Goal: Task Accomplishment & Management: Manage account settings

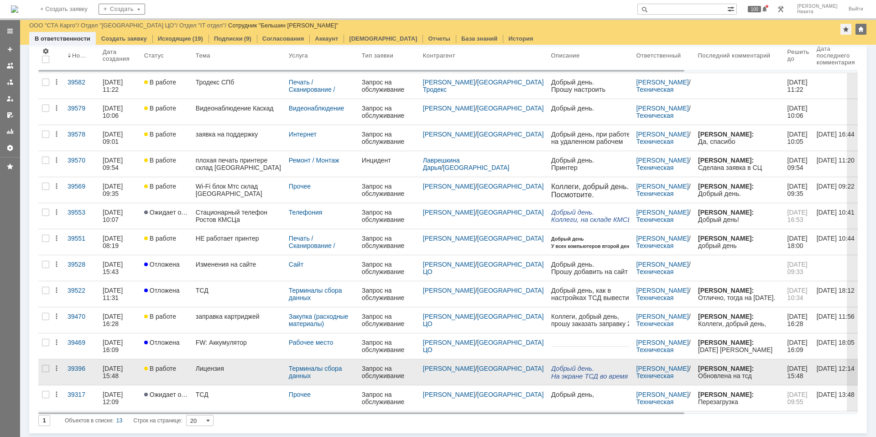
click at [243, 376] on link "Лицензия" at bounding box center [238, 372] width 93 height 26
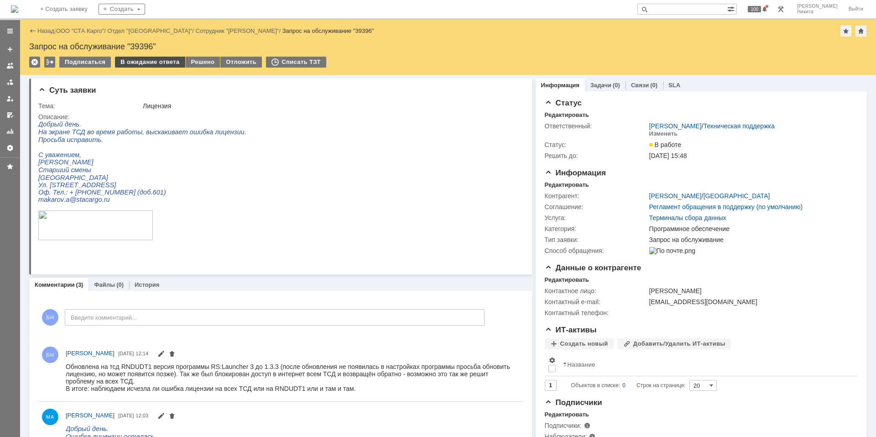
click at [165, 67] on div "В ожидание ответа" at bounding box center [150, 62] width 70 height 11
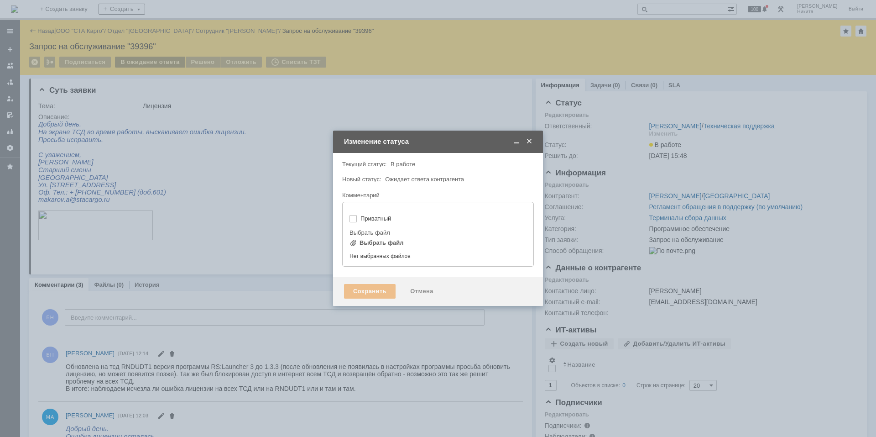
type input "[не указано]"
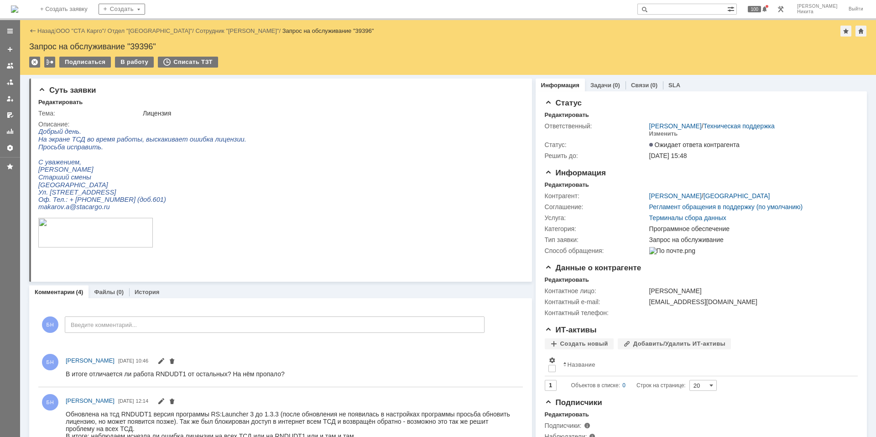
click at [18, 10] on img at bounding box center [14, 8] width 7 height 7
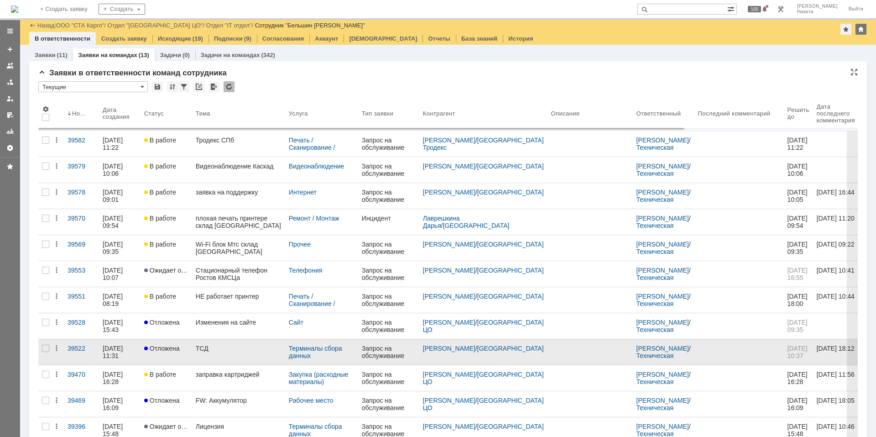
scroll to position [58, 0]
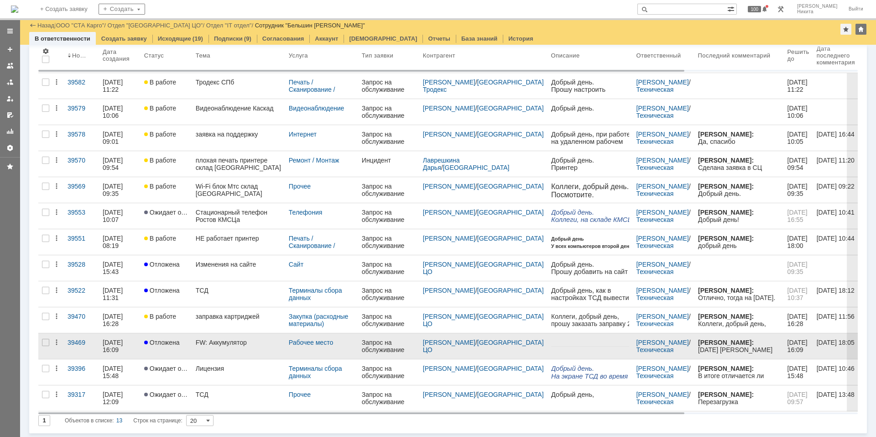
click at [239, 338] on link "FW: Аккумулятор" at bounding box center [238, 346] width 93 height 26
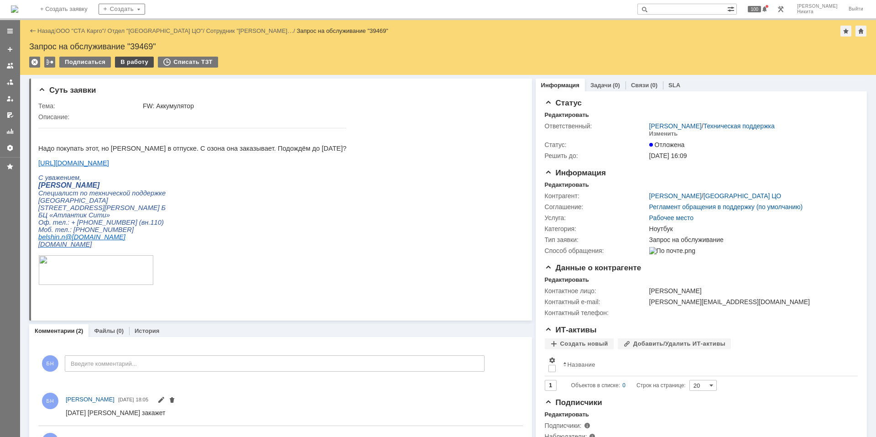
click at [141, 63] on div "В работу" at bounding box center [134, 62] width 39 height 11
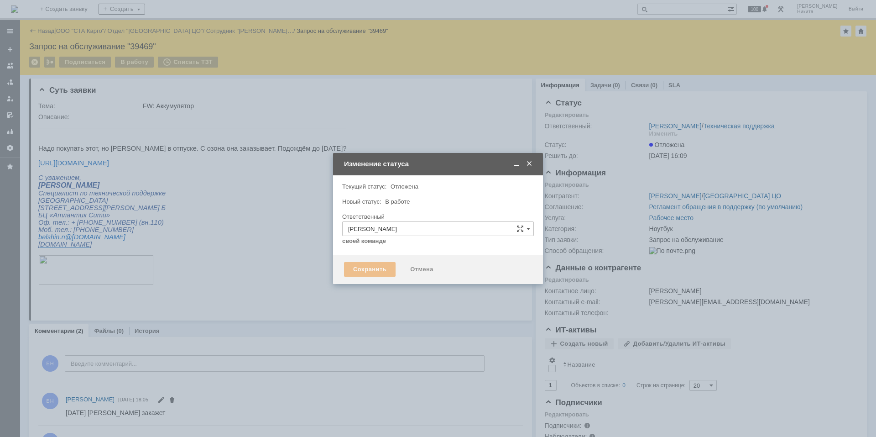
type input "Ноутбук"
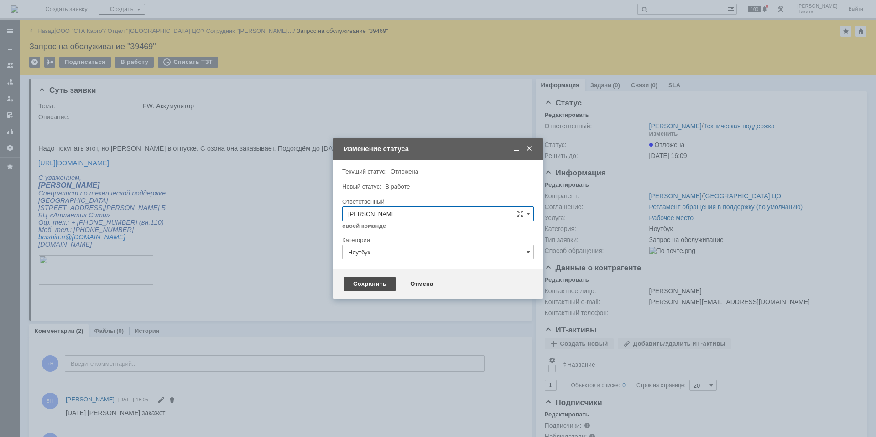
click at [368, 282] on div "Сохранить" at bounding box center [370, 284] width 52 height 15
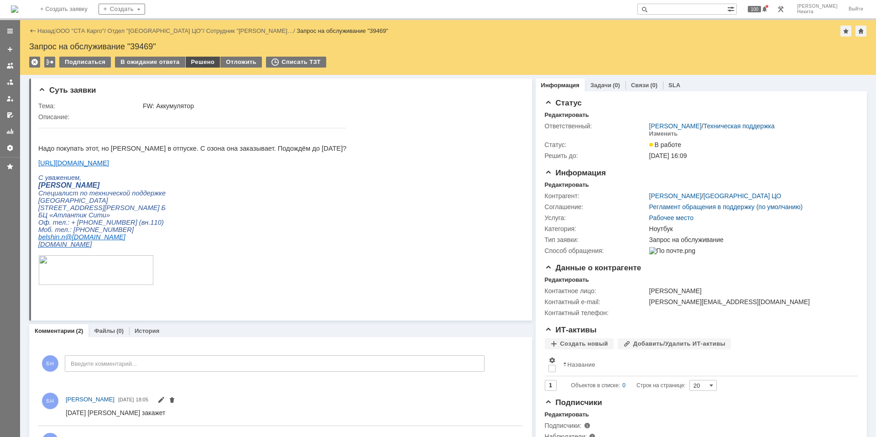
click at [205, 65] on div "Решено" at bounding box center [203, 62] width 35 height 11
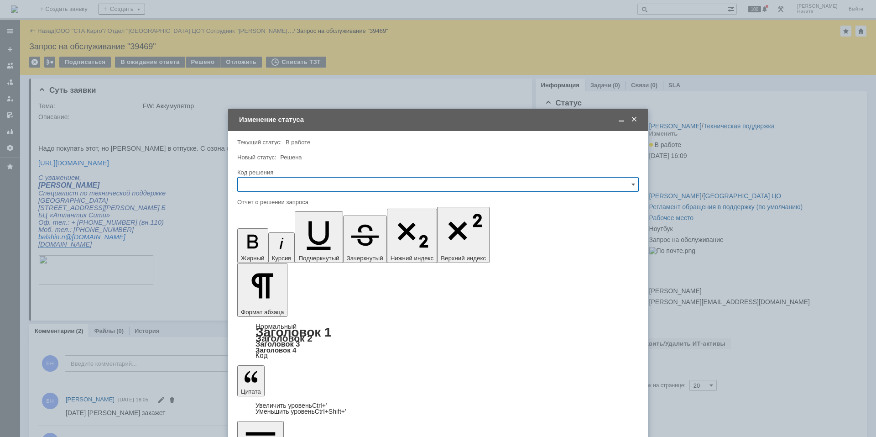
click at [313, 181] on input "text" at bounding box center [438, 184] width 402 height 15
click at [275, 307] on span "Решено" at bounding box center [438, 306] width 390 height 7
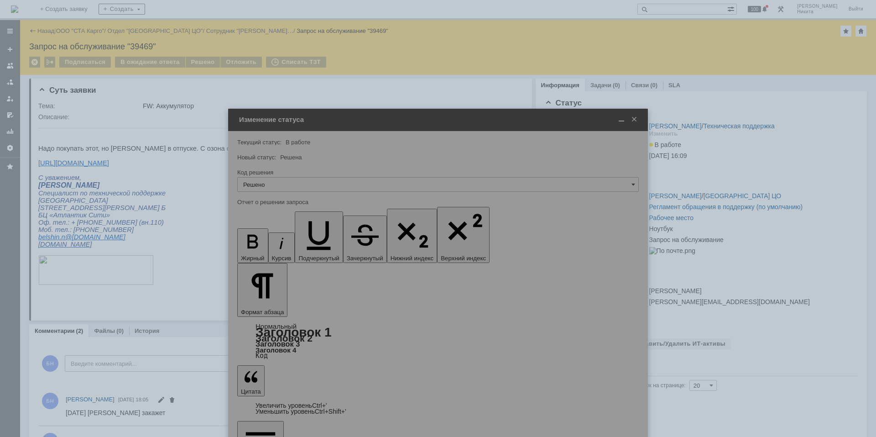
type input "Решено"
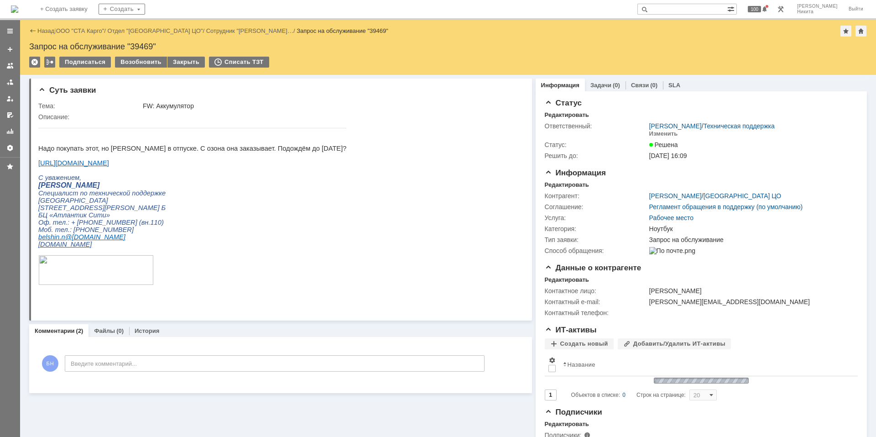
click at [18, 5] on img at bounding box center [14, 8] width 7 height 7
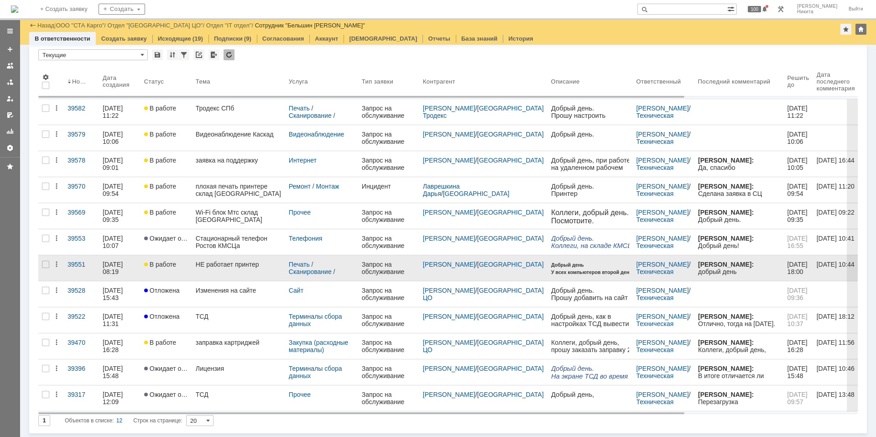
click at [227, 267] on div "НЕ работает принтер" at bounding box center [239, 264] width 86 height 7
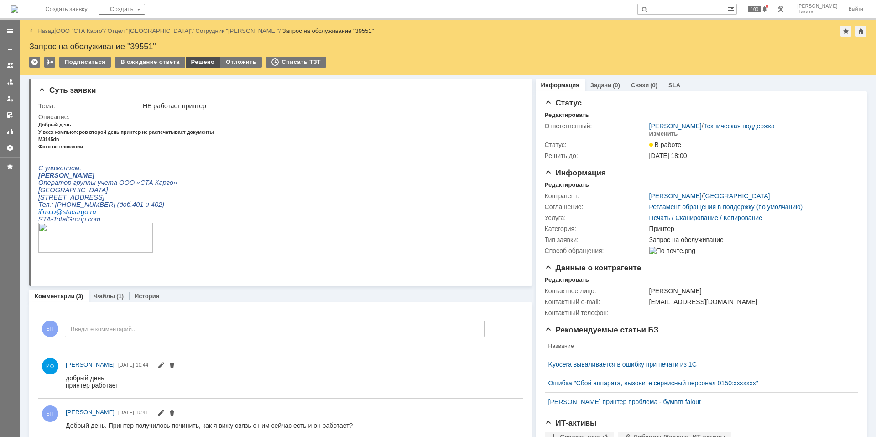
click at [197, 65] on div "Решено" at bounding box center [203, 62] width 35 height 11
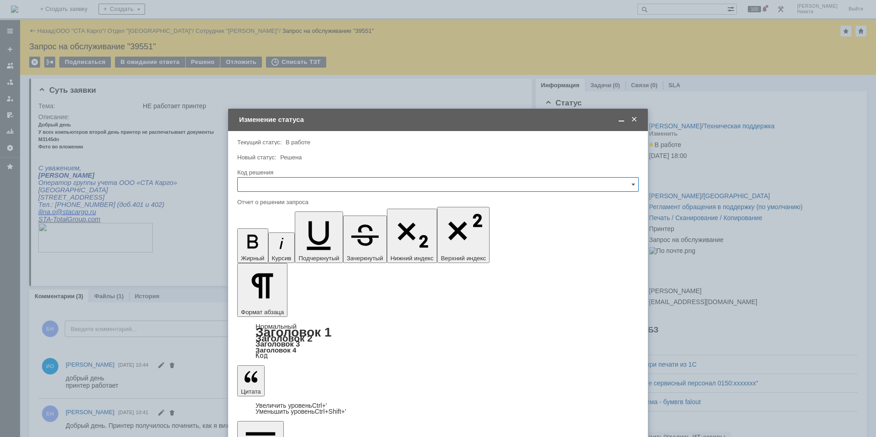
click at [357, 177] on div "Код решения" at bounding box center [438, 172] width 402 height 9
click at [350, 190] on input "text" at bounding box center [438, 184] width 402 height 15
click at [275, 307] on span "Решено" at bounding box center [438, 306] width 390 height 7
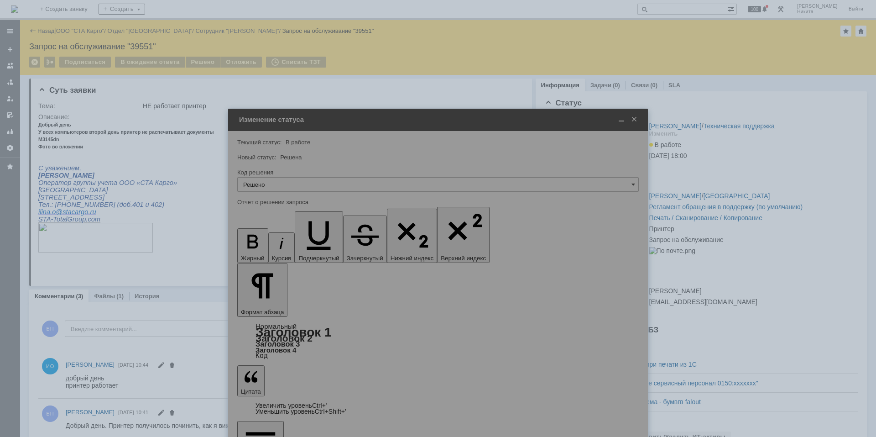
type input "Решено"
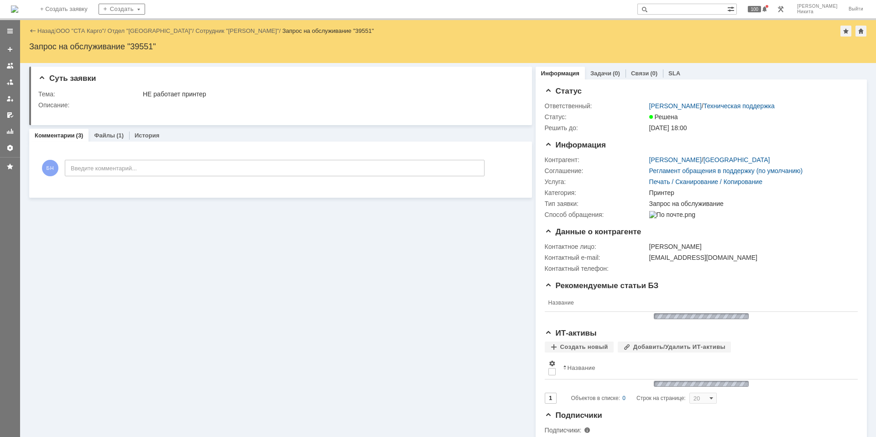
click at [18, 5] on img at bounding box center [14, 8] width 7 height 7
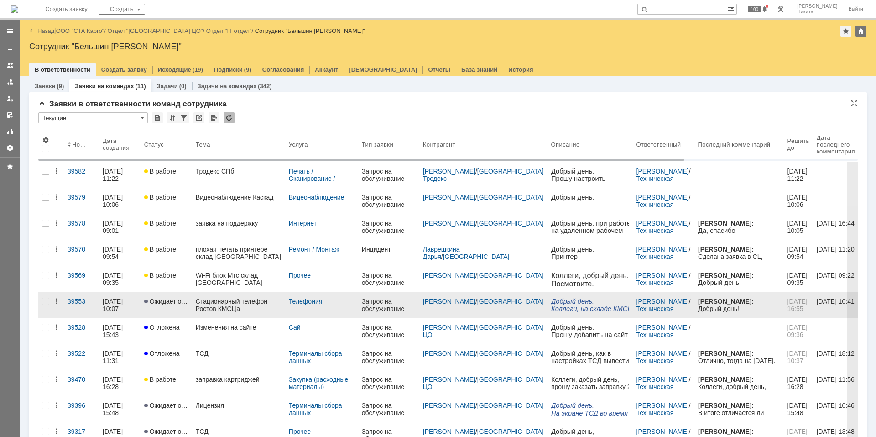
click at [243, 303] on div "Стационарный телефон Ростов КМСЦа" at bounding box center [239, 305] width 86 height 15
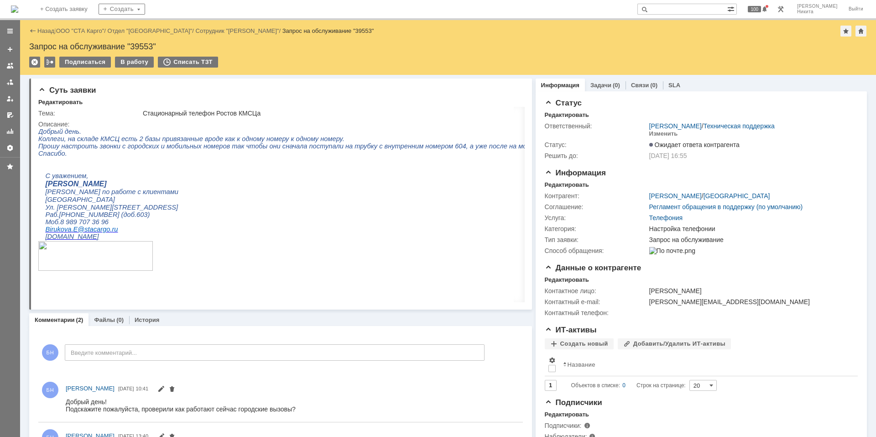
click at [256, 194] on p "Менеджер по работе с клиентами" at bounding box center [312, 192] width 535 height 8
click at [274, 149] on span "Прошу настроить звонки с городских и мобильных номеров так чтобы они сначала по…" at bounding box center [285, 145] width 494 height 7
click at [272, 150] on span "Прошу настроить звонки с городских и мобильных номеров так чтобы они сначала по…" at bounding box center [285, 145] width 494 height 7
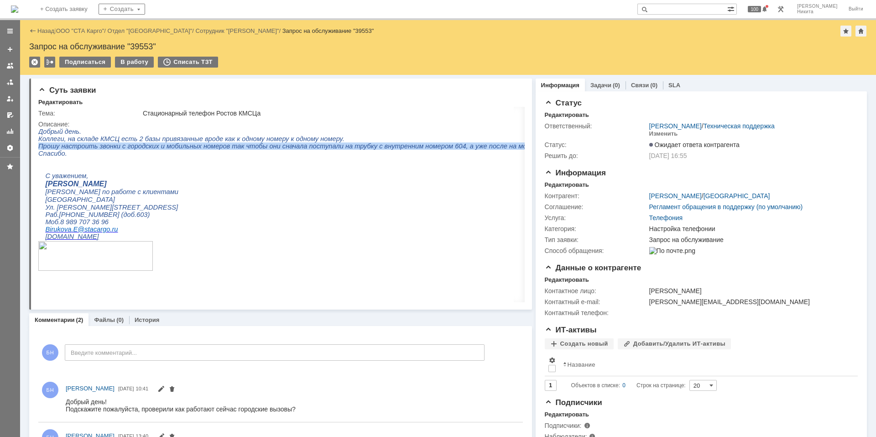
click at [272, 150] on span "Прошу настроить звонки с городских и мобильных номеров так чтобы они сначала по…" at bounding box center [285, 145] width 494 height 7
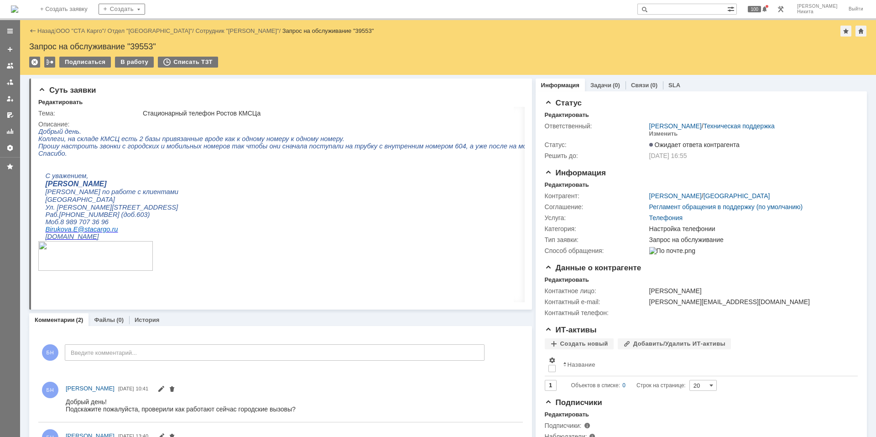
click at [280, 152] on p "Спасибо." at bounding box center [311, 153] width 546 height 7
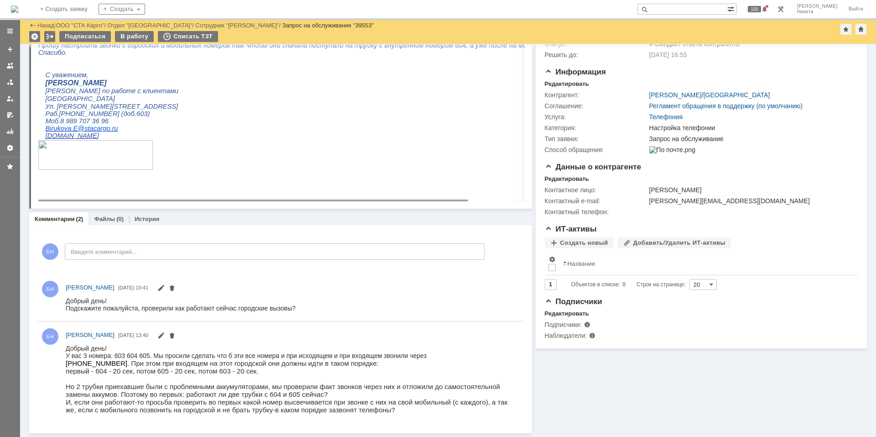
scroll to position [70, 0]
click at [249, 372] on p "первый - 604 - 20 сек, потом 605 - 20 сек, потом 603 - 20 сек. Но 2 трубки прие…" at bounding box center [290, 389] width 449 height 47
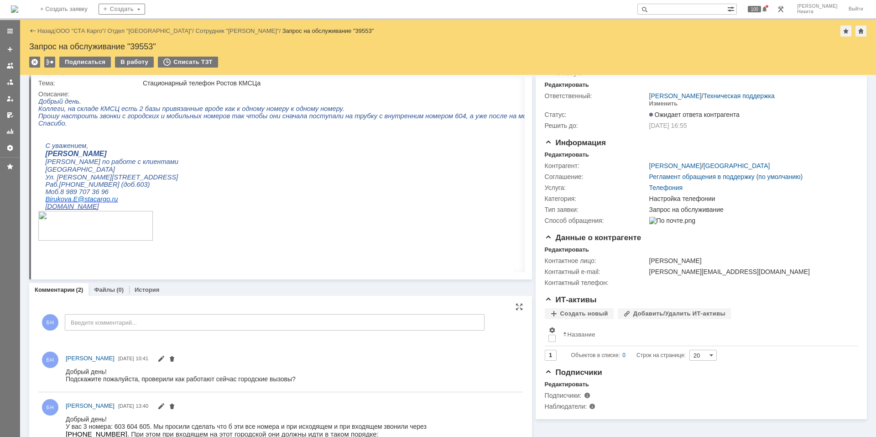
scroll to position [0, 0]
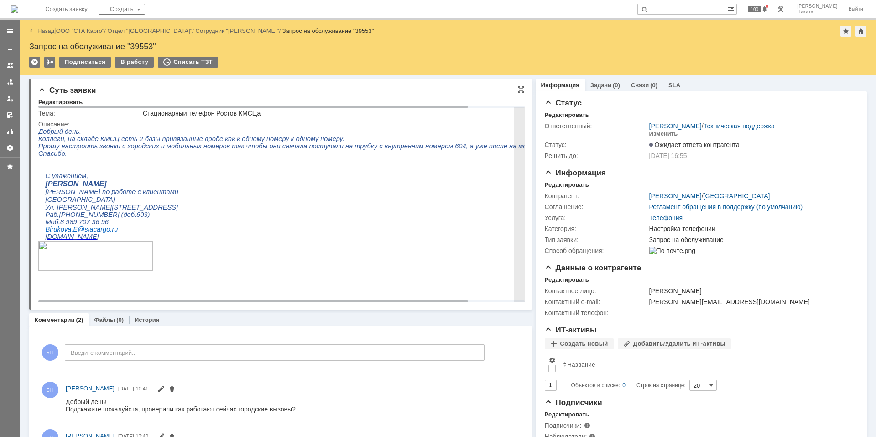
click at [261, 140] on span "Коллеги, на складе КМСЦ есть 2 базы привязанные вроде как к одному номеру к одн…" at bounding box center [191, 138] width 306 height 7
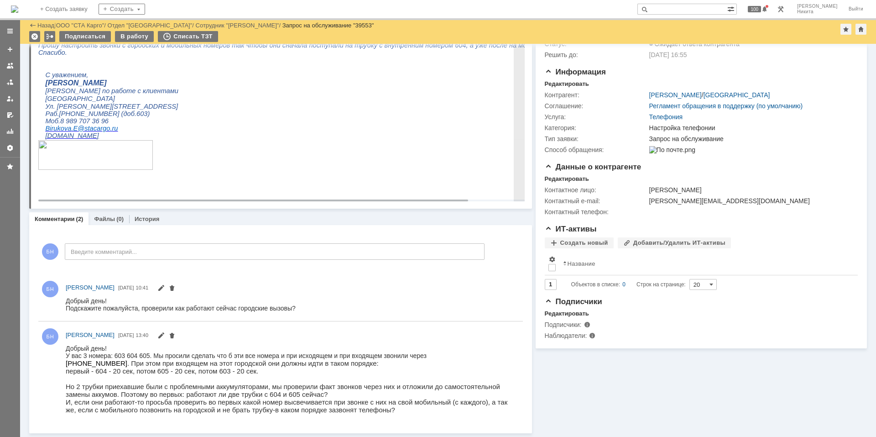
scroll to position [70, 0]
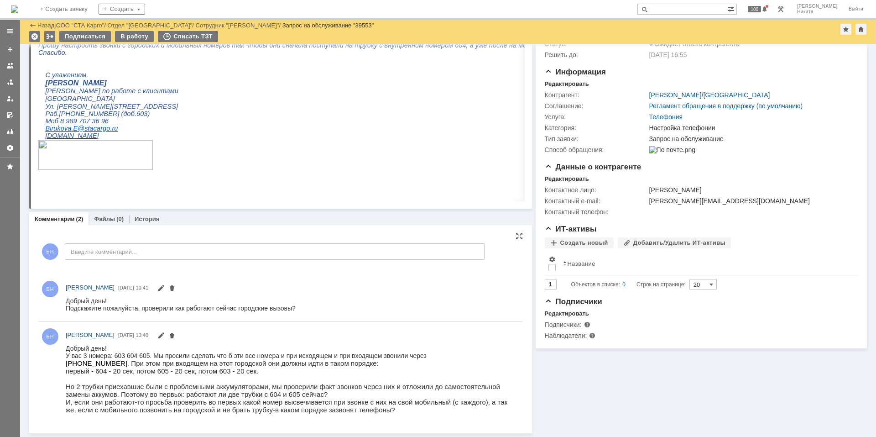
click at [231, 365] on p "7(863)283-16-61 . При этом при входящем на этот городской они должны идти в так…" at bounding box center [290, 363] width 449 height 8
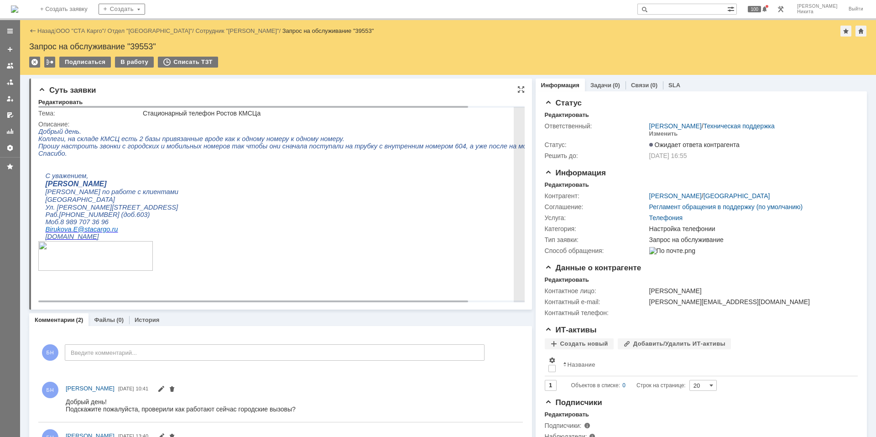
click at [246, 279] on p at bounding box center [311, 275] width 546 height 7
click at [247, 279] on p at bounding box center [311, 275] width 546 height 7
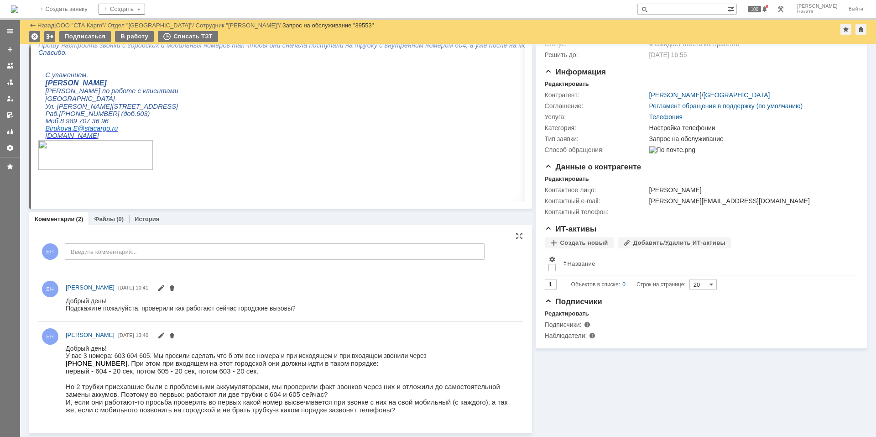
scroll to position [70, 0]
click at [18, 12] on img at bounding box center [14, 8] width 7 height 7
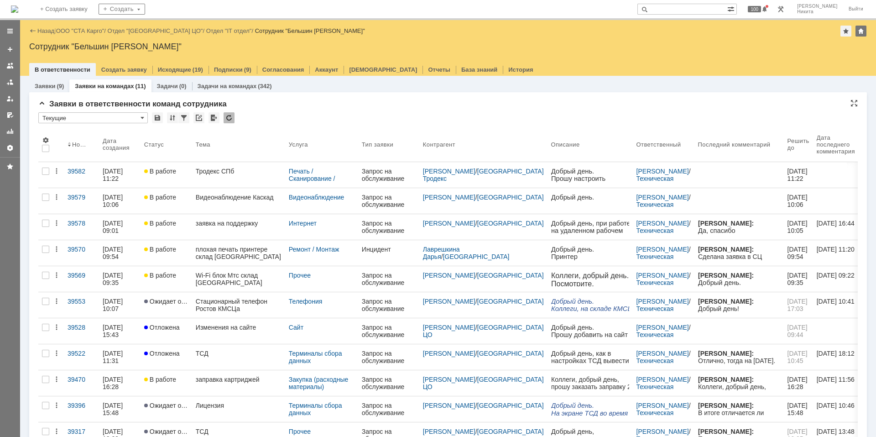
click at [232, 119] on div at bounding box center [229, 117] width 11 height 11
click at [266, 114] on div "* Текущие" at bounding box center [448, 118] width 820 height 12
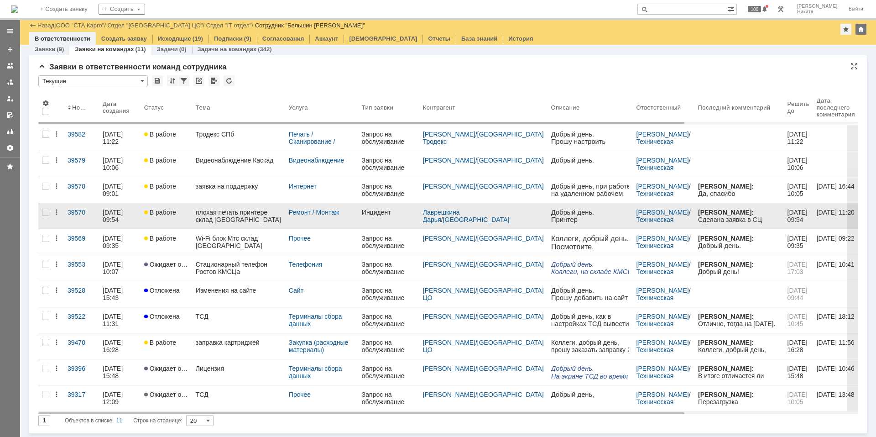
scroll to position [6, 0]
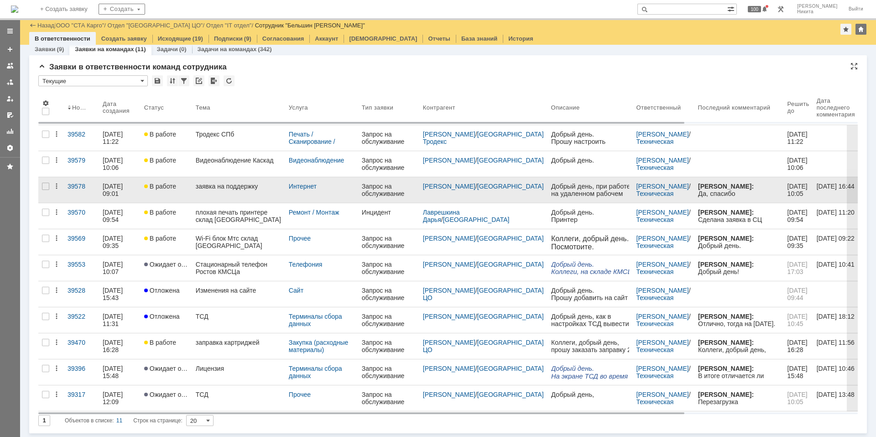
click at [249, 186] on div "заявка на поддержку" at bounding box center [239, 186] width 86 height 7
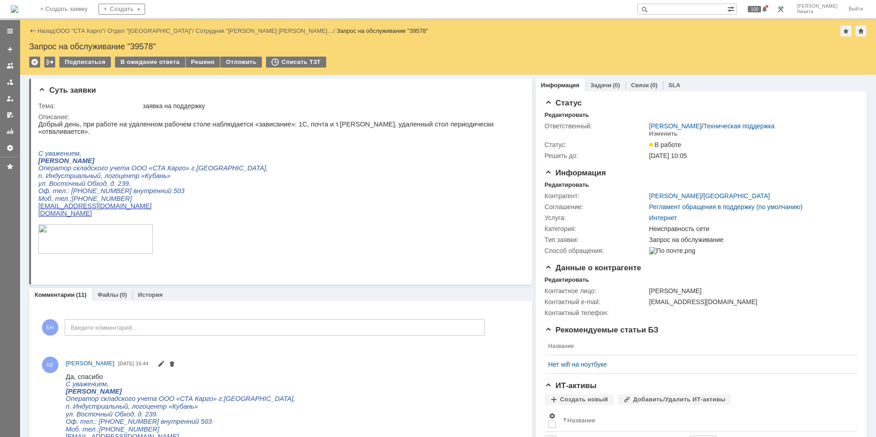
click at [249, 187] on p "Оф. тел.: 8 (861) 211-60-32 внутренний 503" at bounding box center [276, 191] width 477 height 8
click at [209, 63] on div "Решено" at bounding box center [203, 62] width 35 height 11
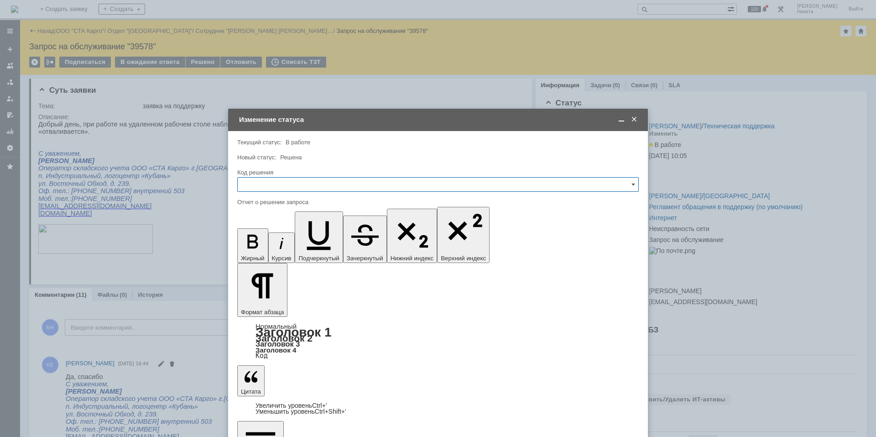
click at [285, 186] on input "text" at bounding box center [438, 184] width 402 height 15
click at [257, 305] on span "Решено" at bounding box center [438, 306] width 390 height 7
type input "Решено"
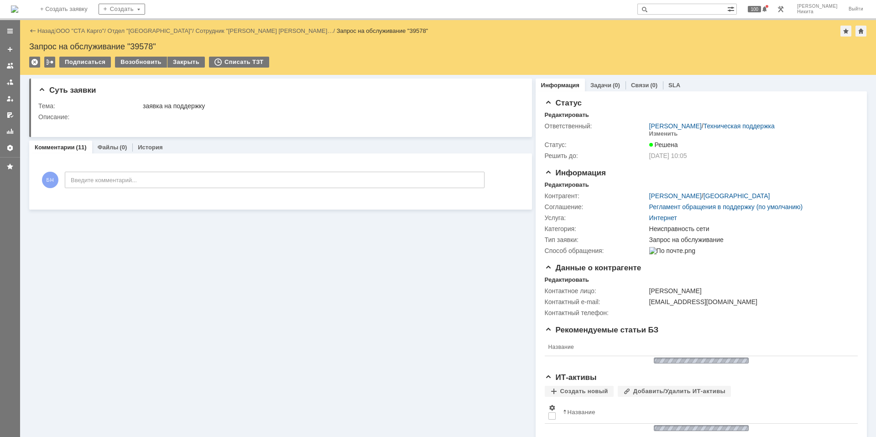
click at [18, 11] on img at bounding box center [14, 8] width 7 height 7
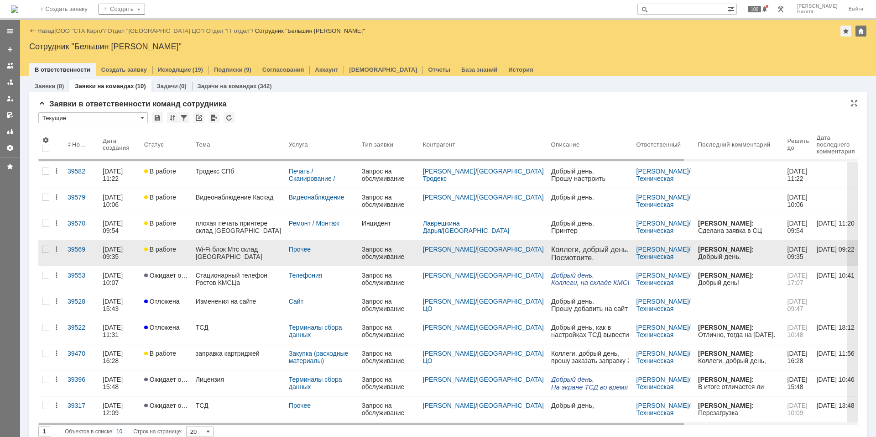
click at [241, 256] on div "Wi-Fi блок Мтс склад Краснодар" at bounding box center [239, 253] width 86 height 15
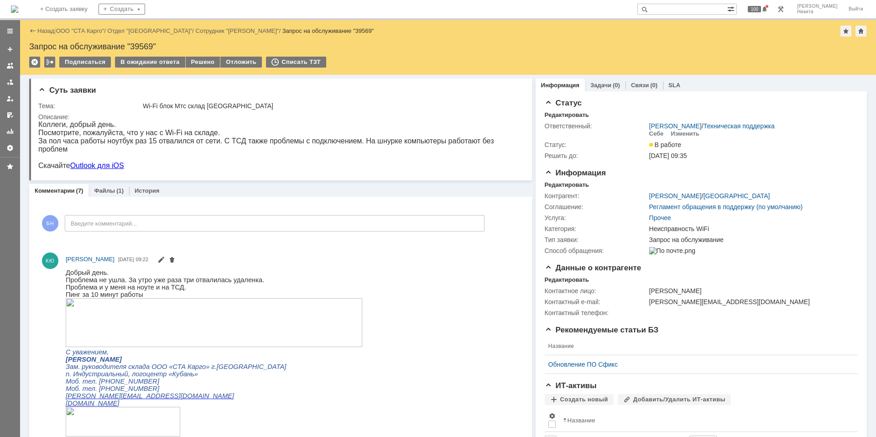
click at [18, 5] on img at bounding box center [14, 8] width 7 height 7
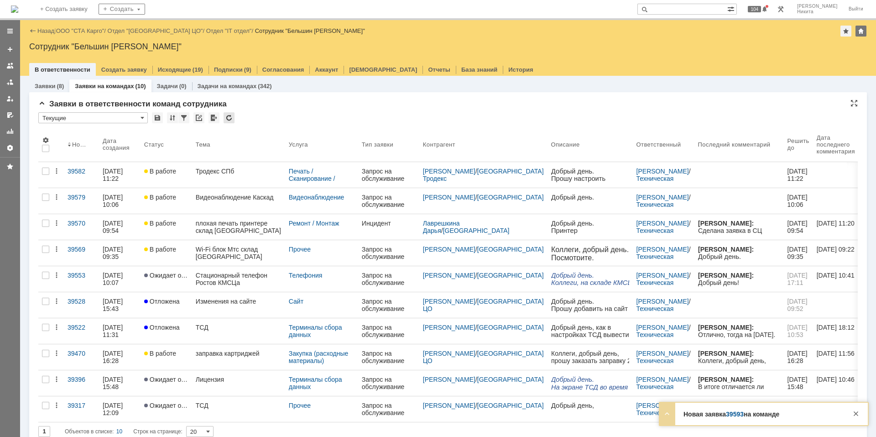
click at [226, 118] on div at bounding box center [229, 117] width 11 height 11
click at [227, 117] on div at bounding box center [229, 117] width 11 height 11
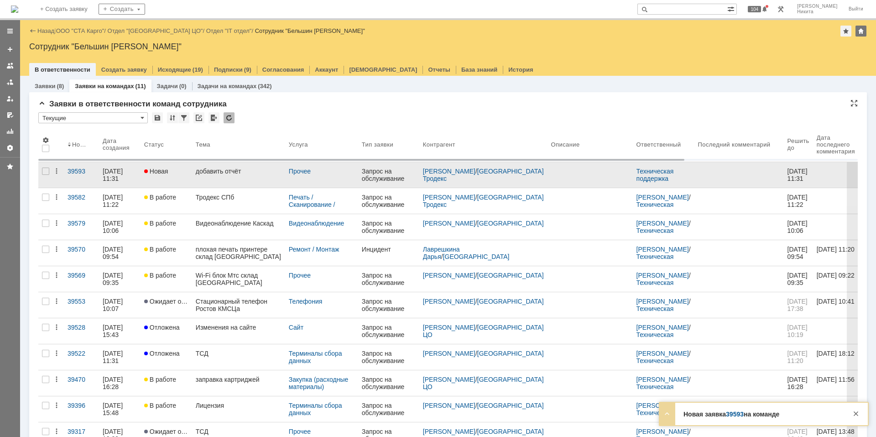
click at [241, 177] on link "добавить отчёт" at bounding box center [238, 175] width 93 height 26
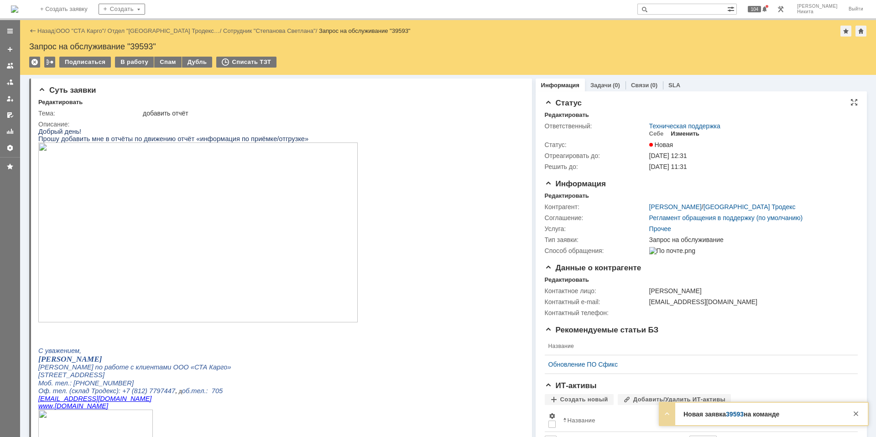
click at [686, 134] on div "Изменить" at bounding box center [685, 133] width 29 height 7
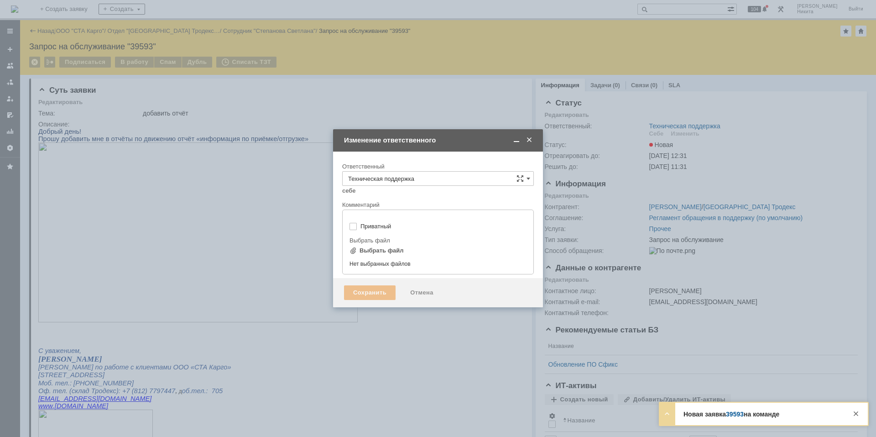
type input "[не указано]"
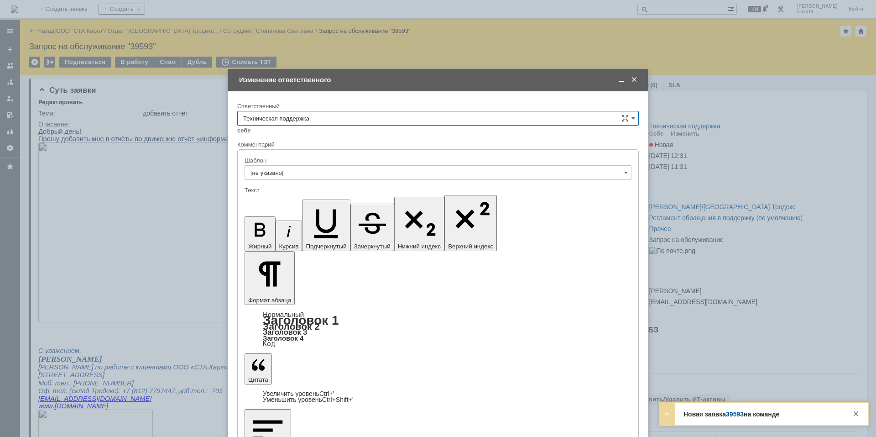
click at [434, 118] on input "Техническая поддержка" at bounding box center [438, 118] width 402 height 15
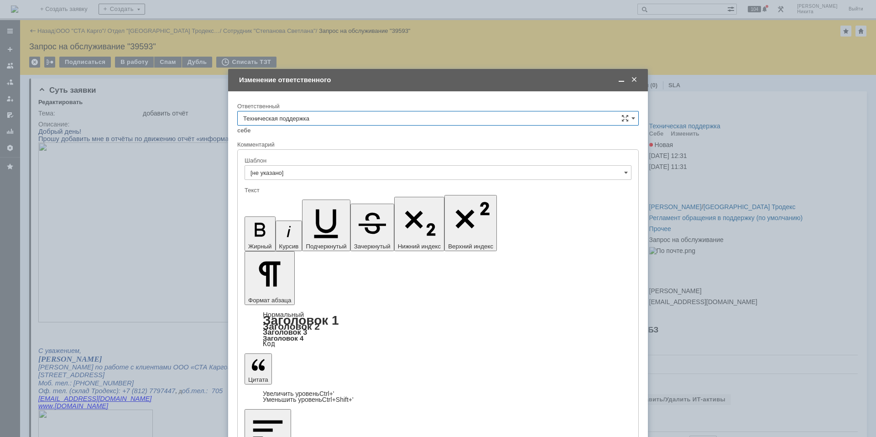
scroll to position [91, 0]
click at [380, 192] on span "Поддержка 1С" at bounding box center [438, 194] width 390 height 7
type input "Поддержка 1С"
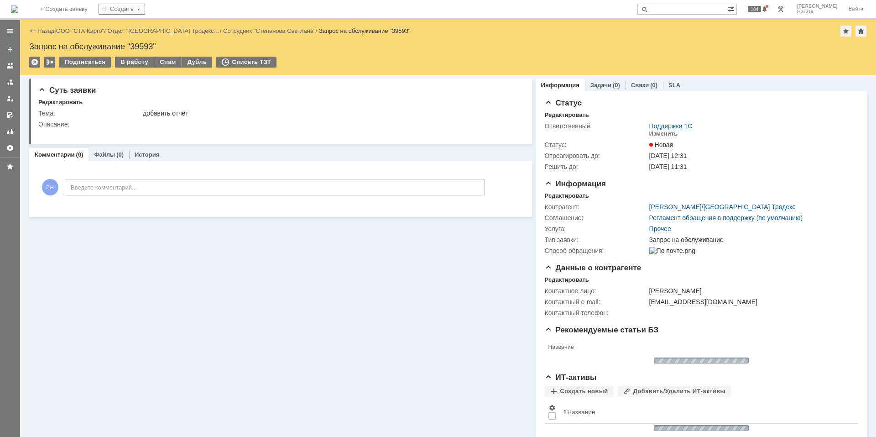
scroll to position [0, 0]
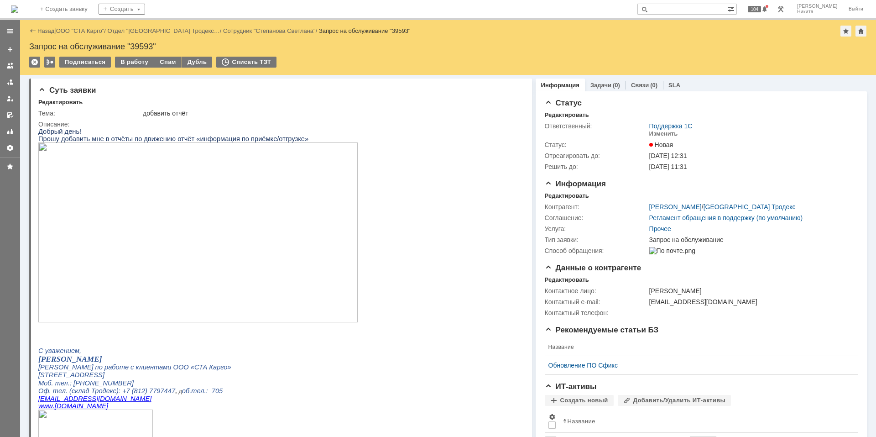
click at [18, 13] on img at bounding box center [14, 8] width 7 height 7
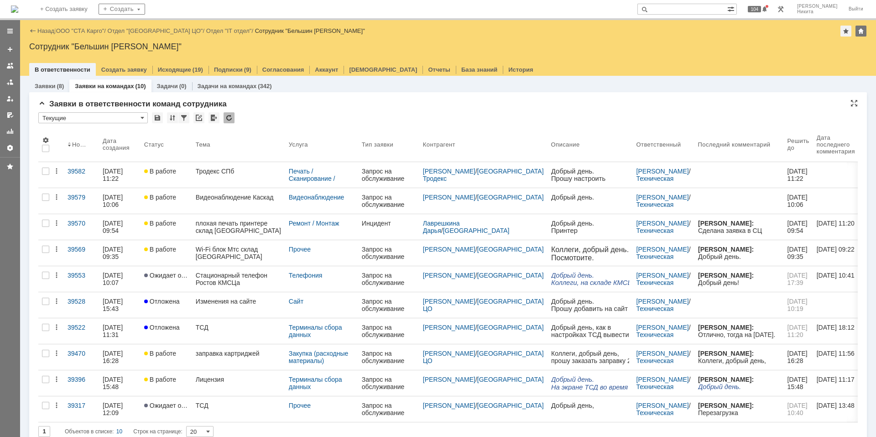
click at [225, 118] on div at bounding box center [229, 117] width 11 height 11
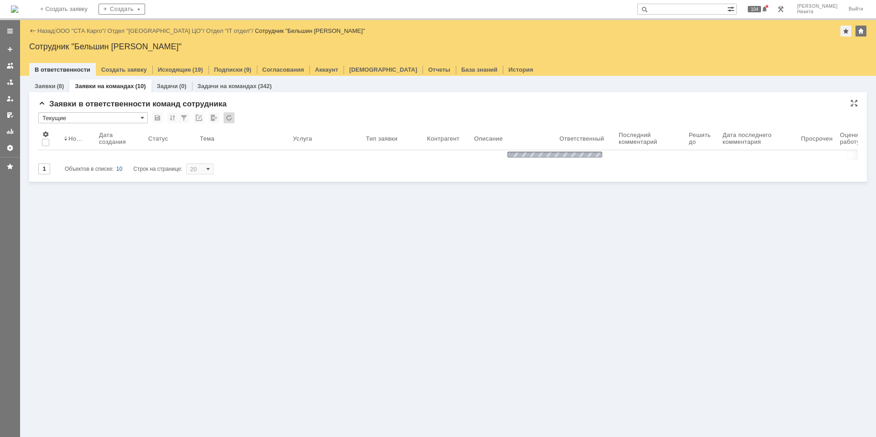
click at [272, 113] on div "* Текущие" at bounding box center [448, 118] width 820 height 12
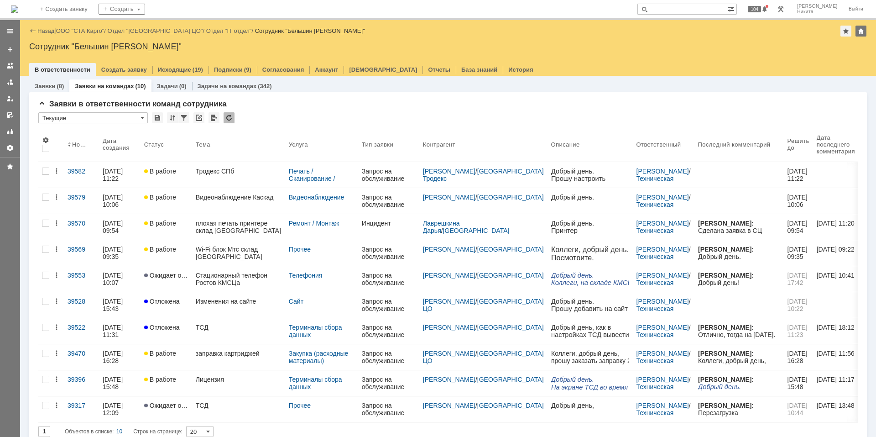
click at [227, 115] on div at bounding box center [229, 117] width 11 height 11
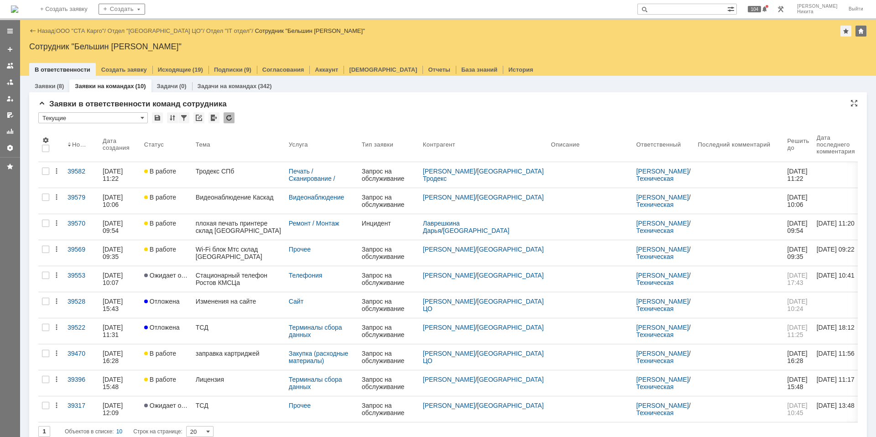
click at [275, 104] on div "Заявки в ответственности команд сотрудника" at bounding box center [448, 103] width 820 height 9
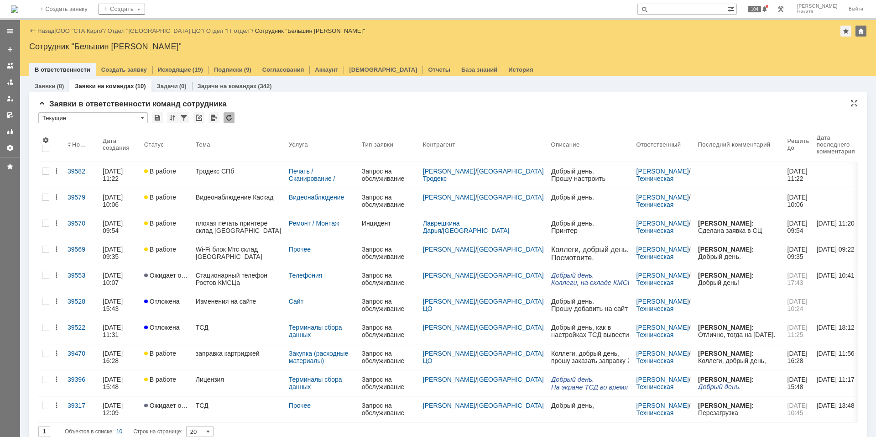
click at [275, 112] on div "* Текущие" at bounding box center [448, 118] width 820 height 12
click at [230, 116] on div at bounding box center [229, 117] width 11 height 11
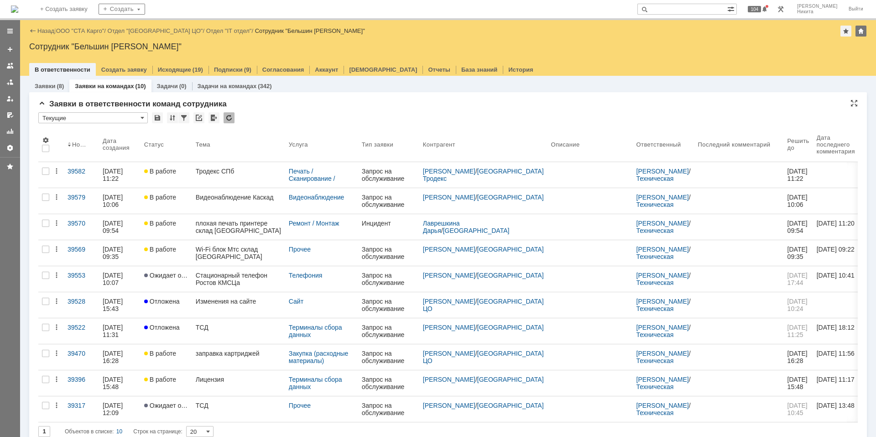
click at [253, 111] on div "Заявки в ответственности команд сотрудника * Текущие Результаты поиска: 1 Объек…" at bounding box center [448, 271] width 820 height 345
click at [230, 113] on div at bounding box center [229, 117] width 11 height 11
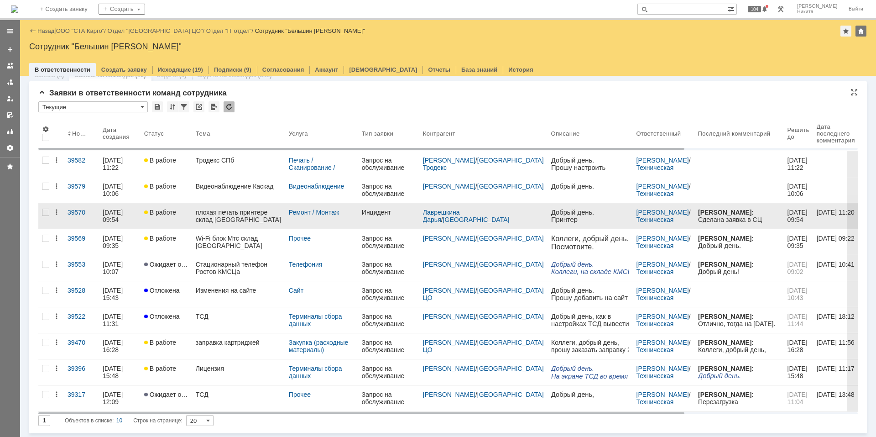
click at [243, 218] on div "плохая печать принтере склад Краснодар" at bounding box center [239, 216] width 86 height 15
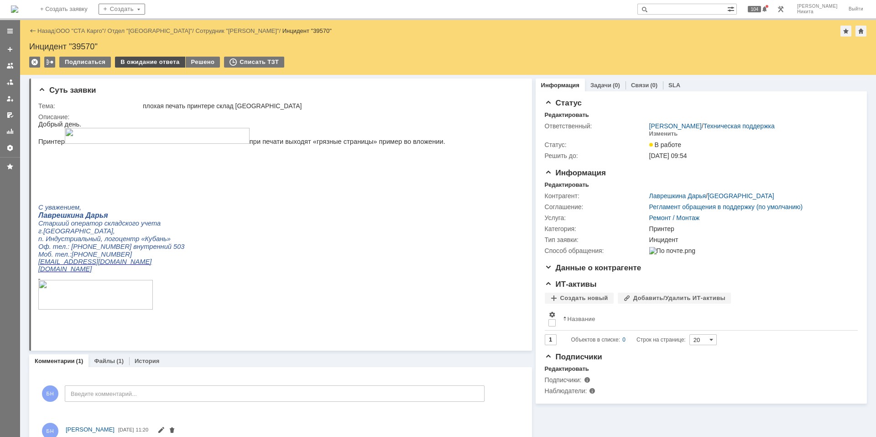
click at [140, 62] on div "В ожидание ответа" at bounding box center [150, 62] width 70 height 11
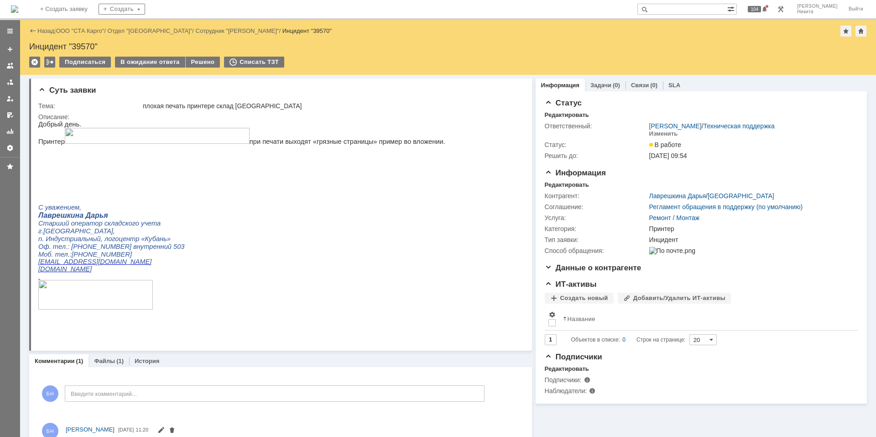
click at [18, 11] on img at bounding box center [14, 8] width 7 height 7
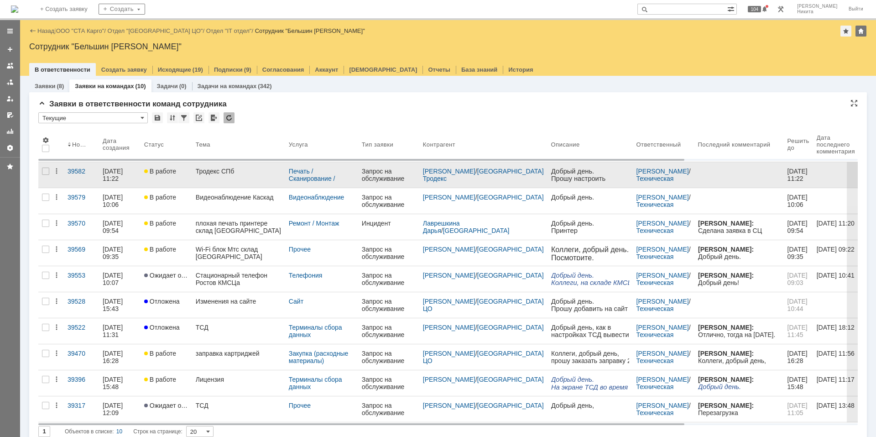
click at [227, 180] on link "Тродекс СПб" at bounding box center [238, 175] width 93 height 26
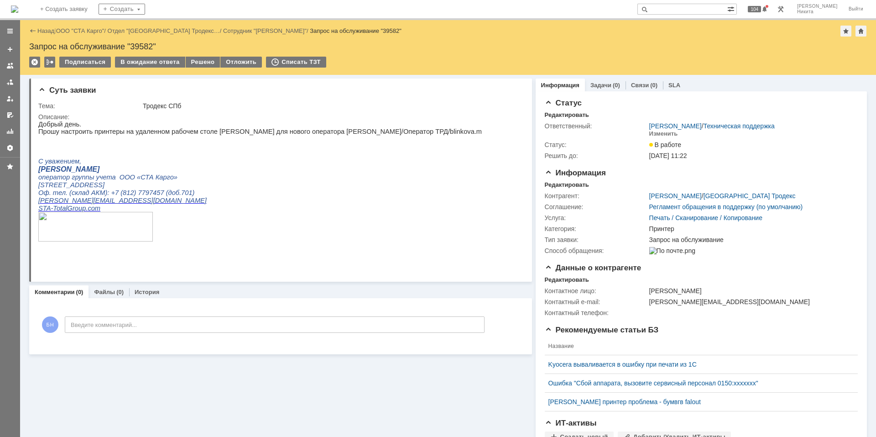
click at [227, 180] on p "оператор группы учета ООО «СТА Карго»" at bounding box center [260, 177] width 444 height 8
click at [171, 194] on span "7797457 (доб.701)" at bounding box center [166, 192] width 57 height 7
click at [166, 156] on p at bounding box center [260, 154] width 444 height 8
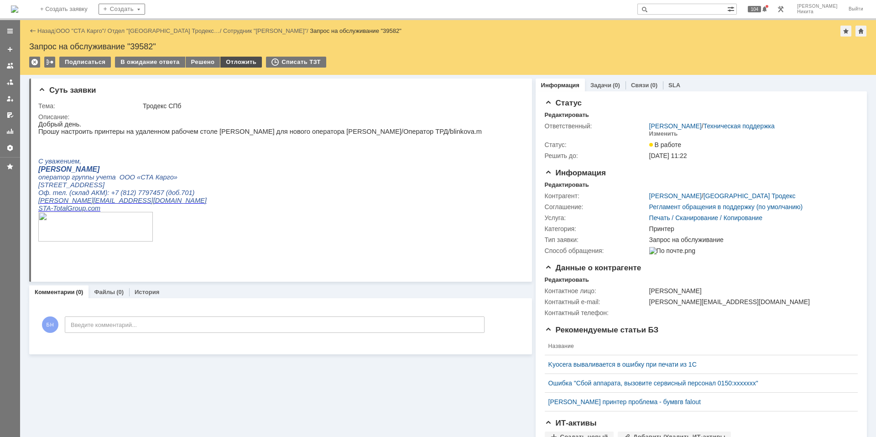
click at [230, 64] on div "Отложить" at bounding box center [241, 62] width 42 height 11
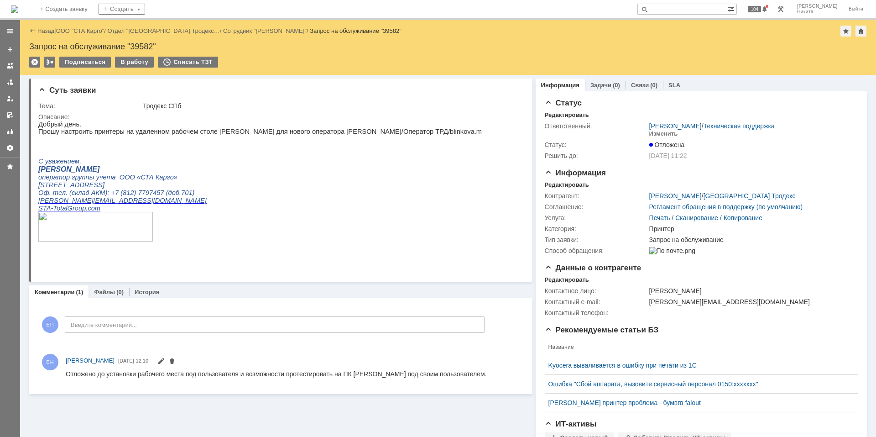
click at [18, 13] on img at bounding box center [14, 8] width 7 height 7
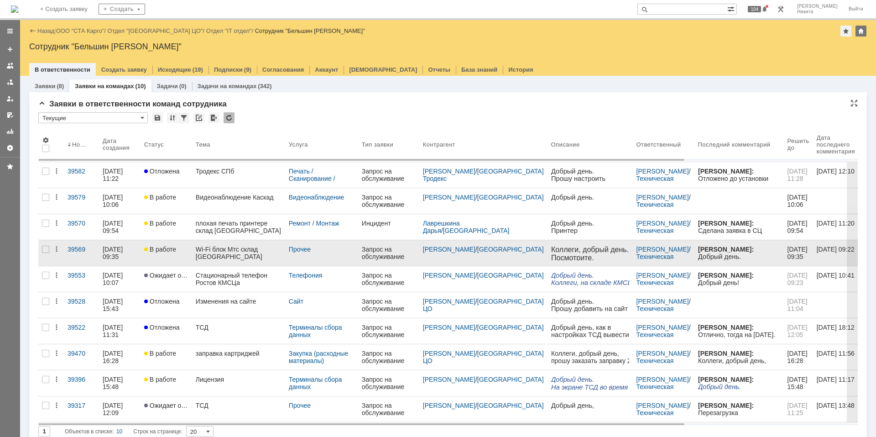
click at [255, 246] on div "Wi-Fi блок Мтс склад Краснодар" at bounding box center [239, 253] width 86 height 15
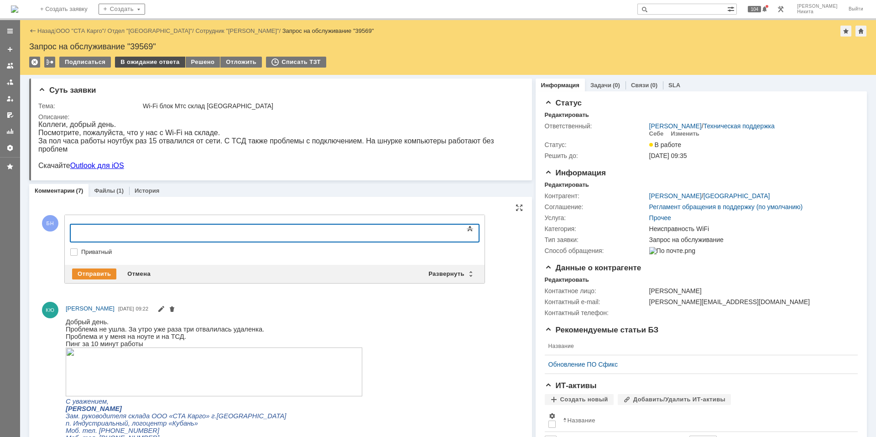
click at [144, 62] on div "В ожидание ответа" at bounding box center [150, 62] width 70 height 11
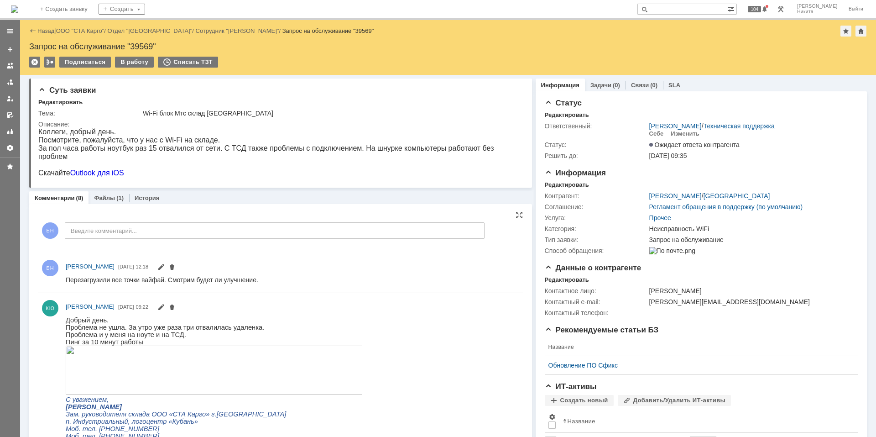
click at [18, 13] on img at bounding box center [14, 8] width 7 height 7
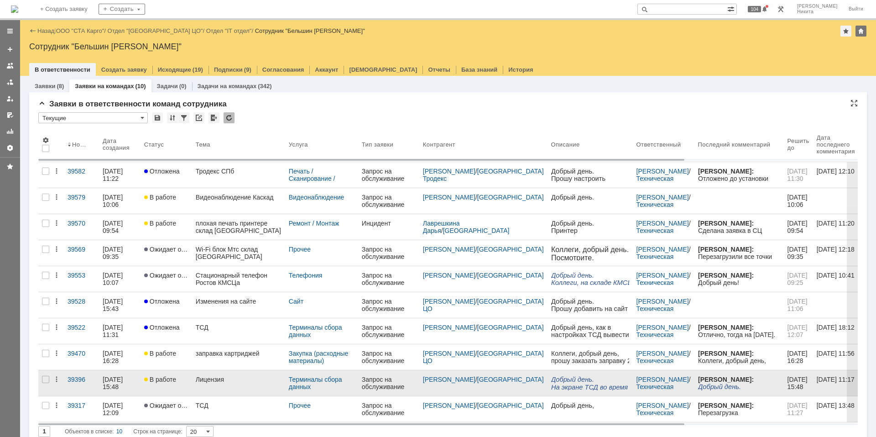
scroll to position [11, 0]
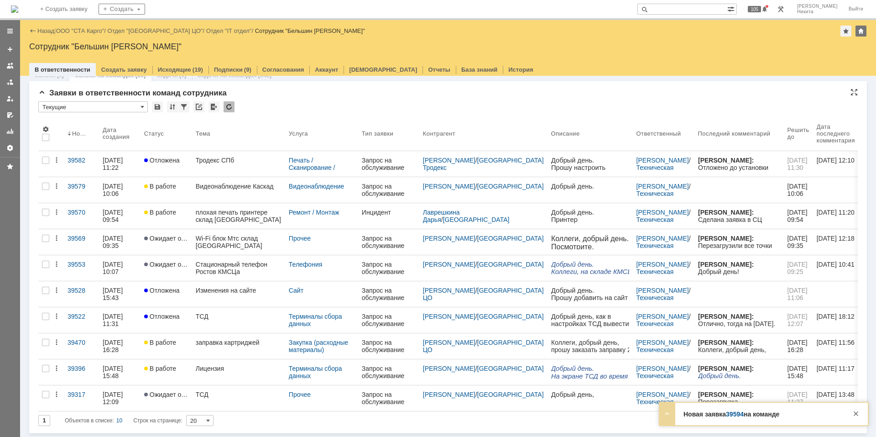
click at [226, 112] on div at bounding box center [229, 106] width 11 height 11
click at [228, 113] on td at bounding box center [229, 107] width 11 height 12
click at [227, 111] on div at bounding box center [229, 106] width 11 height 11
click at [227, 111] on div "Заявки в ответственности команд сотрудника * Текущие Результаты поиска: 1 Объек…" at bounding box center [448, 261] width 820 height 345
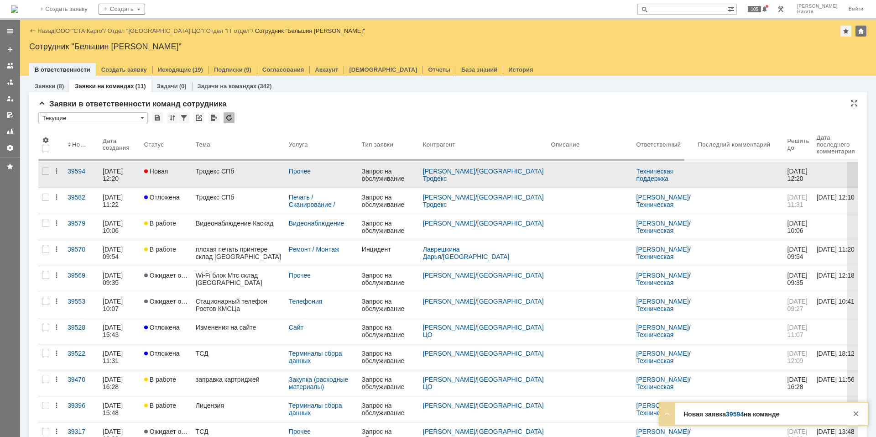
scroll to position [0, 0]
click at [226, 171] on div "Тродекс СПб" at bounding box center [239, 170] width 86 height 7
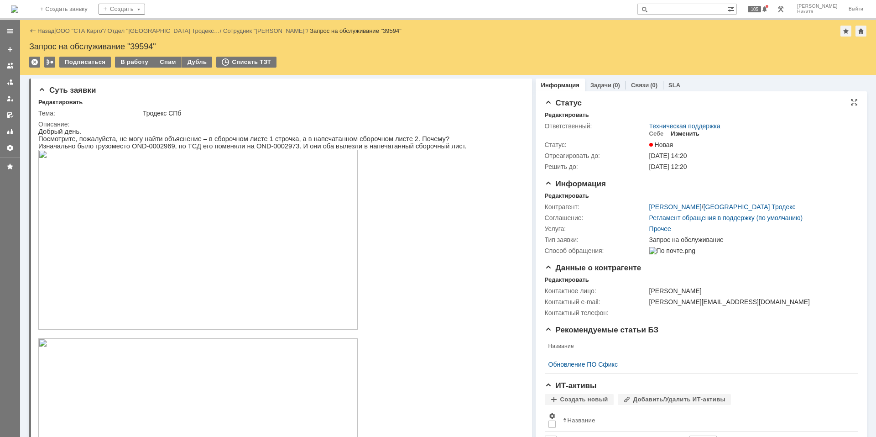
click at [677, 134] on div "Изменить" at bounding box center [685, 133] width 29 height 7
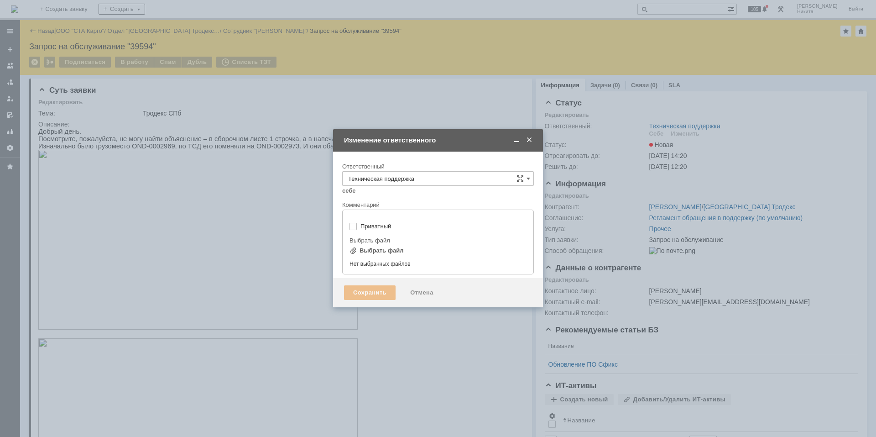
type input "[не указано]"
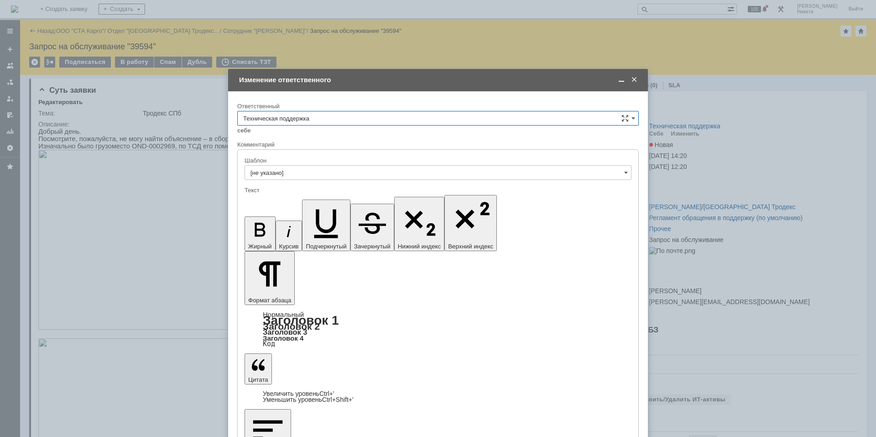
click at [401, 111] on input "Техническая поддержка" at bounding box center [438, 118] width 402 height 15
click at [352, 232] on div "Поддержка 1С" at bounding box center [438, 239] width 401 height 15
type input "Поддержка 1С"
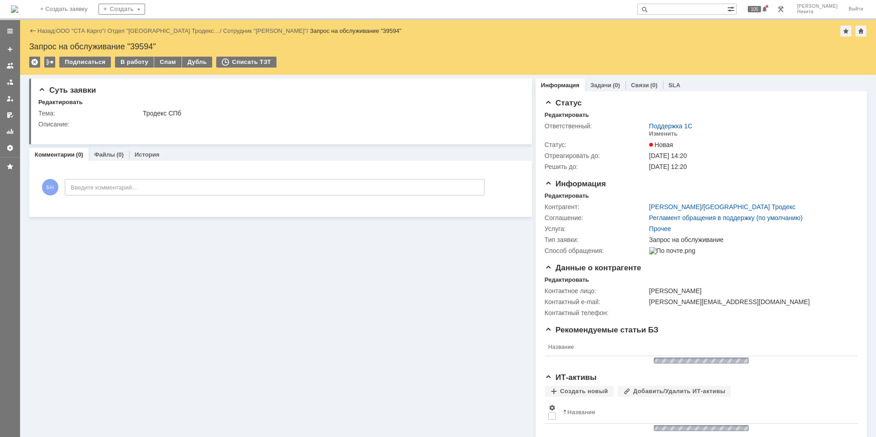
scroll to position [0, 0]
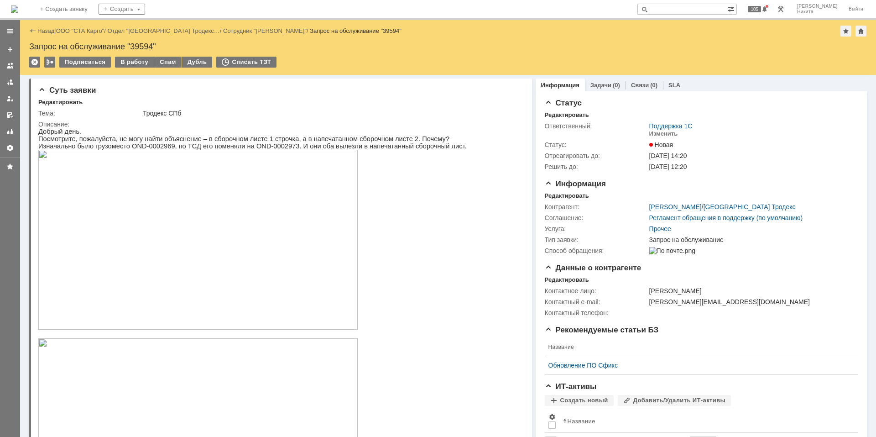
click at [18, 11] on img at bounding box center [14, 8] width 7 height 7
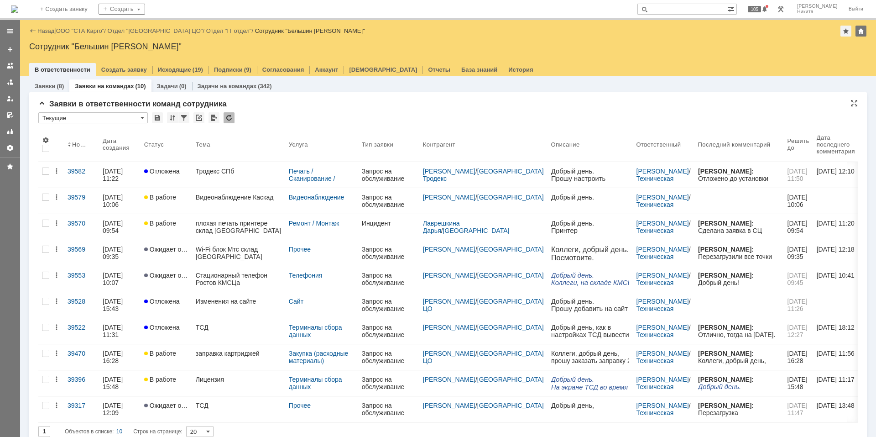
click at [228, 122] on div at bounding box center [229, 117] width 11 height 11
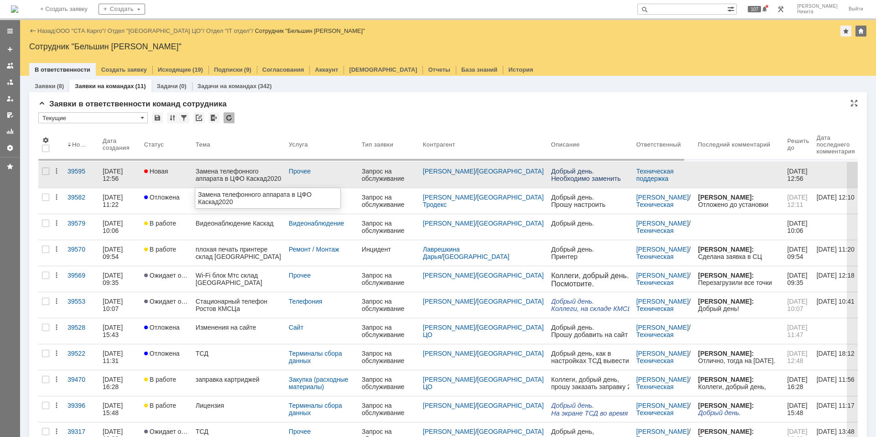
click at [242, 176] on div "Замена телефонного аппарата в ЦФО Каскад2020" at bounding box center [239, 174] width 86 height 15
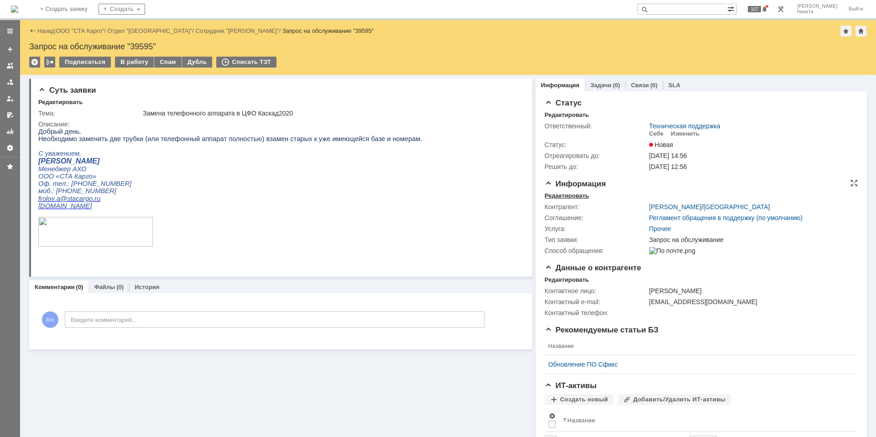
click at [559, 195] on div "Редактировать" at bounding box center [567, 195] width 44 height 7
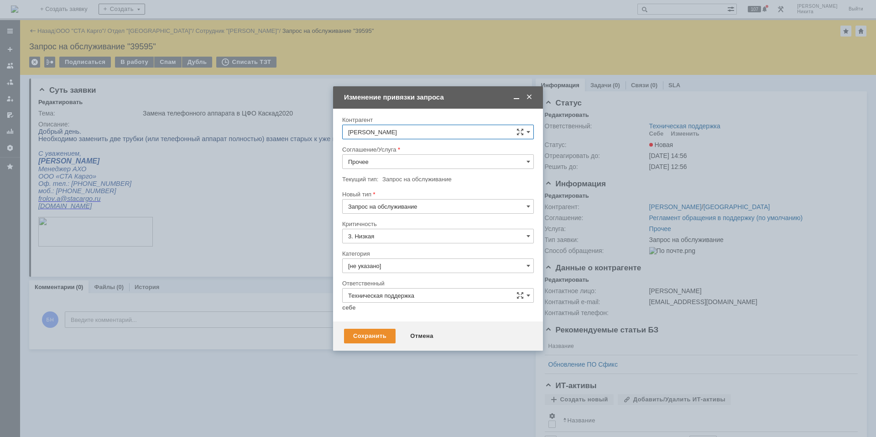
click at [375, 165] on input "Прочее" at bounding box center [438, 161] width 192 height 15
click at [386, 238] on span "Телефония" at bounding box center [438, 241] width 180 height 7
type input "Телефония"
click at [381, 264] on input "[не указано]" at bounding box center [438, 265] width 192 height 15
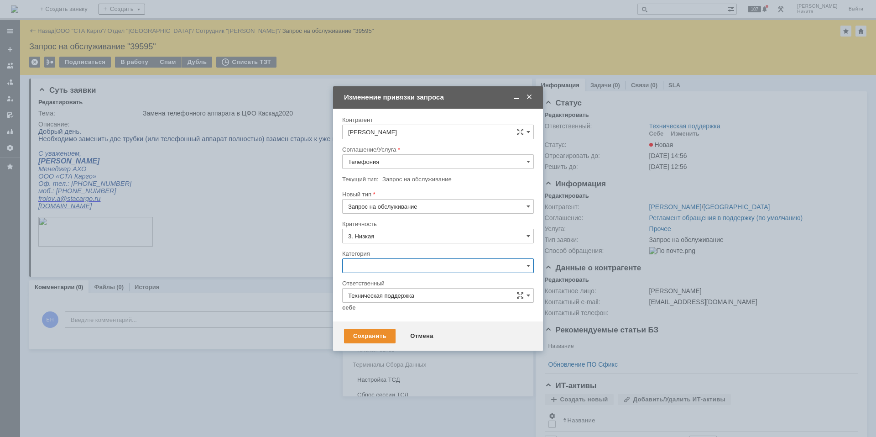
scroll to position [496, 0]
click at [390, 317] on div "Настройка телефонии" at bounding box center [438, 313] width 191 height 15
type input "Настройка телефонии"
click at [352, 309] on link "себе" at bounding box center [349, 307] width 14 height 7
type input "[PERSON_NAME]"
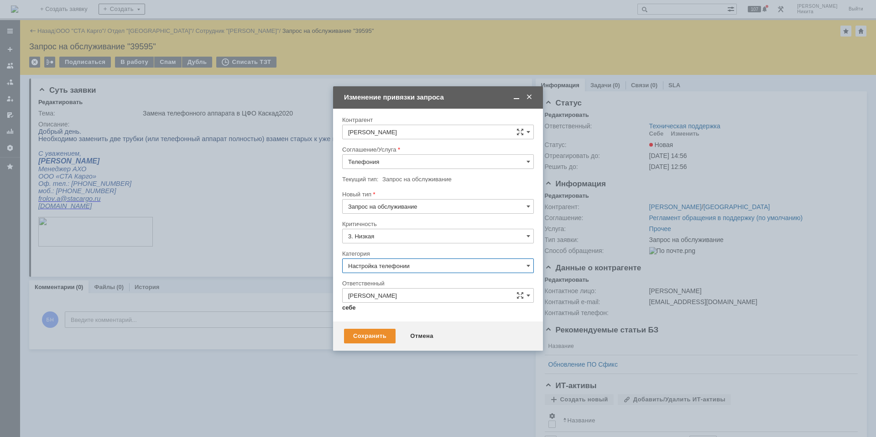
type input "Настройка телефонии"
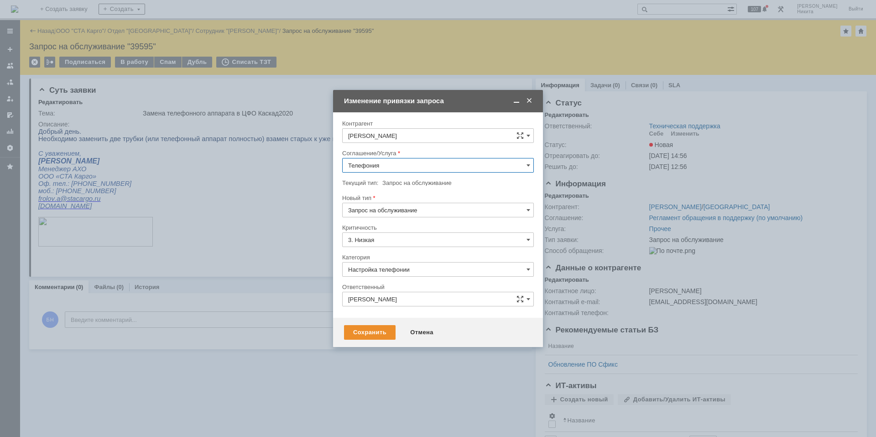
click at [396, 163] on input "Телефония" at bounding box center [438, 165] width 192 height 15
click at [383, 335] on div "Сохранить" at bounding box center [370, 332] width 52 height 15
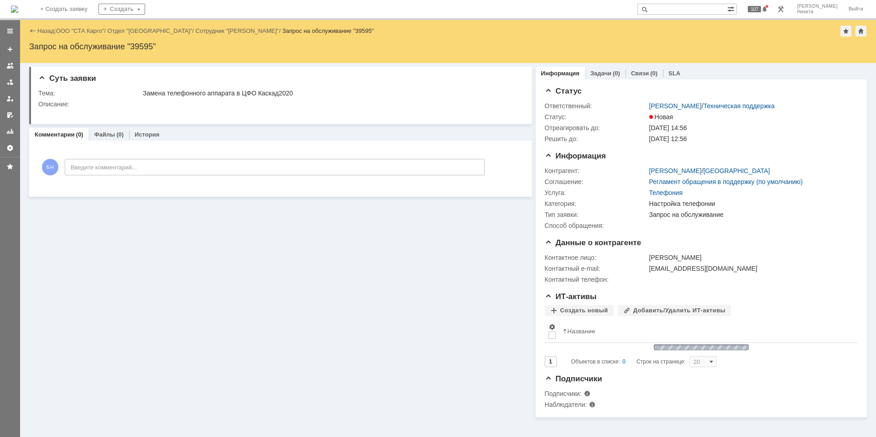
scroll to position [0, 0]
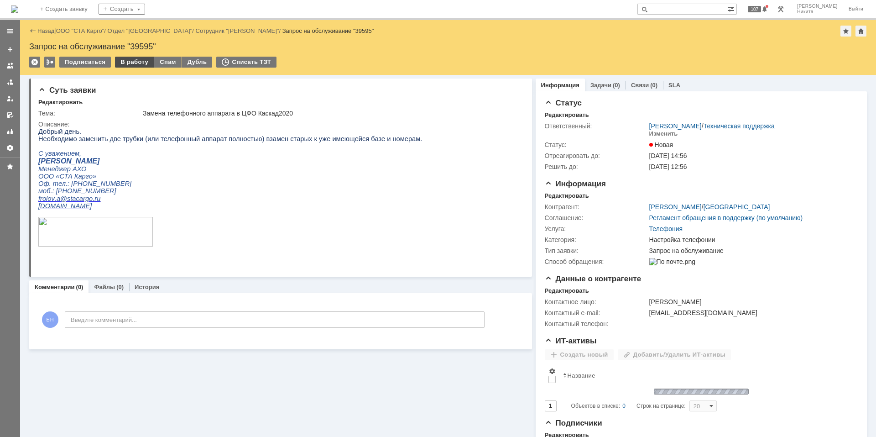
click at [126, 62] on div "В работу" at bounding box center [134, 62] width 39 height 11
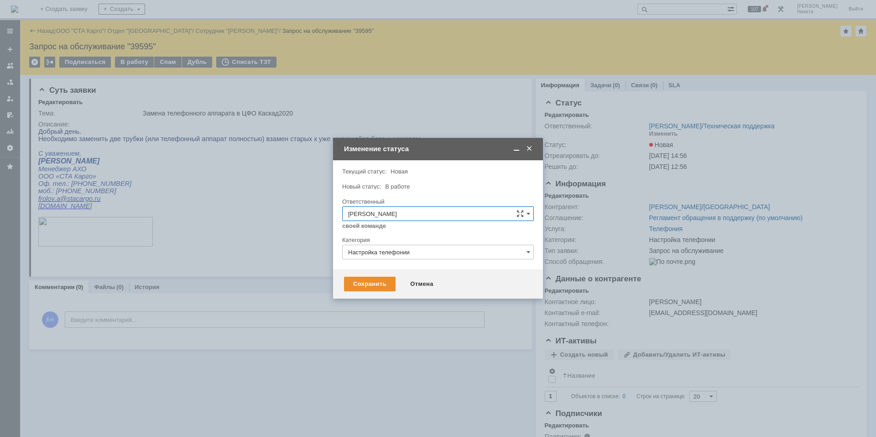
click at [356, 296] on div "Сохранить Отмена" at bounding box center [438, 283] width 210 height 29
click at [363, 285] on div "Сохранить" at bounding box center [370, 284] width 52 height 15
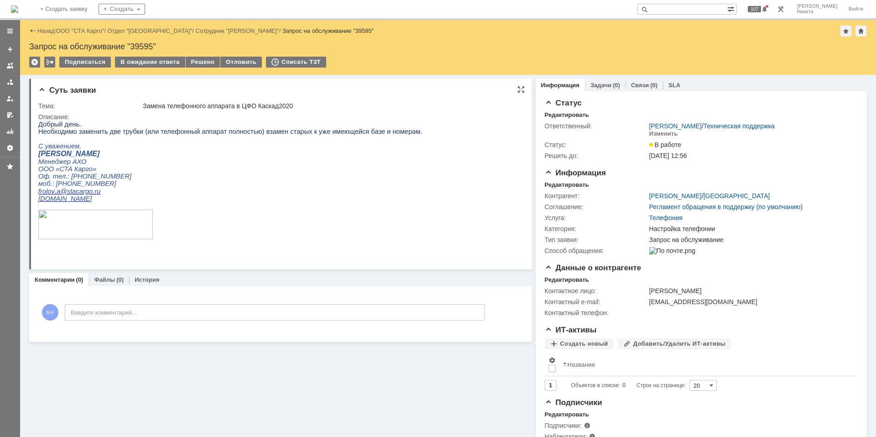
click at [203, 158] on p "Фролов Алексей" at bounding box center [230, 154] width 384 height 8
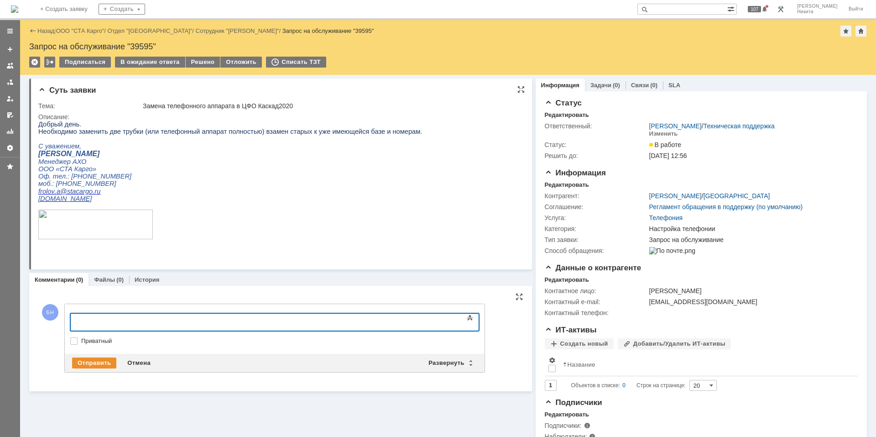
click at [339, 150] on p "С уважением," at bounding box center [230, 145] width 384 height 7
click at [18, 7] on img at bounding box center [14, 8] width 7 height 7
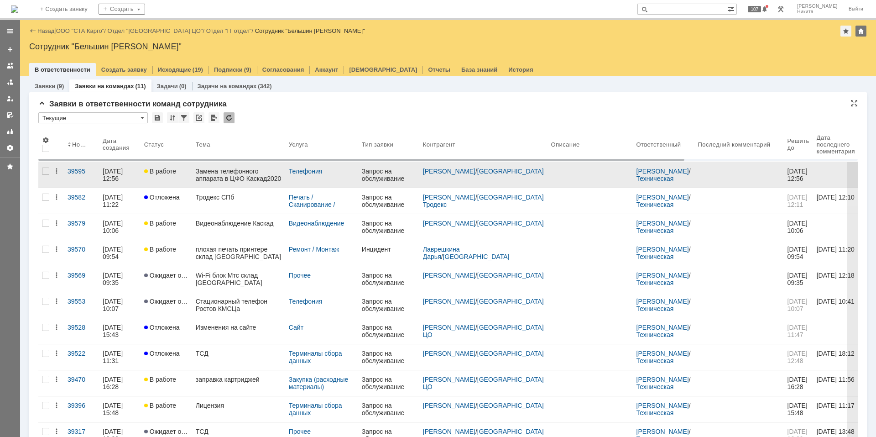
click at [224, 170] on div "Замена телефонного аппарата в ЦФО Каскад2020" at bounding box center [239, 174] width 86 height 15
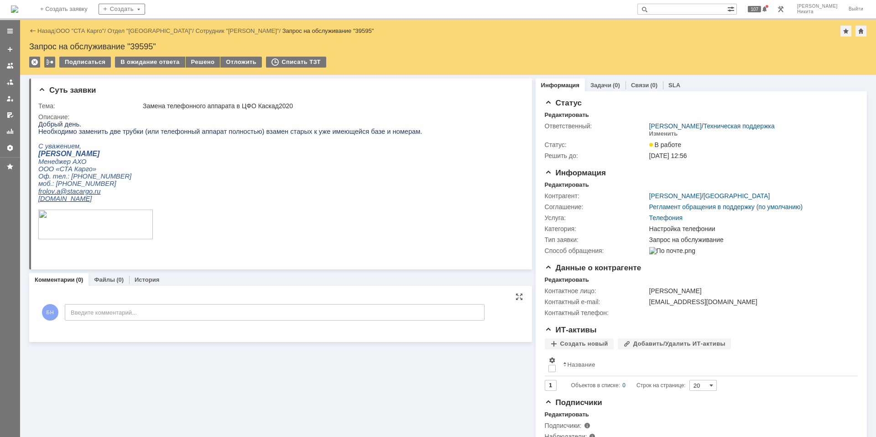
click at [181, 322] on div "БН Введите комментарий..." at bounding box center [261, 313] width 446 height 42
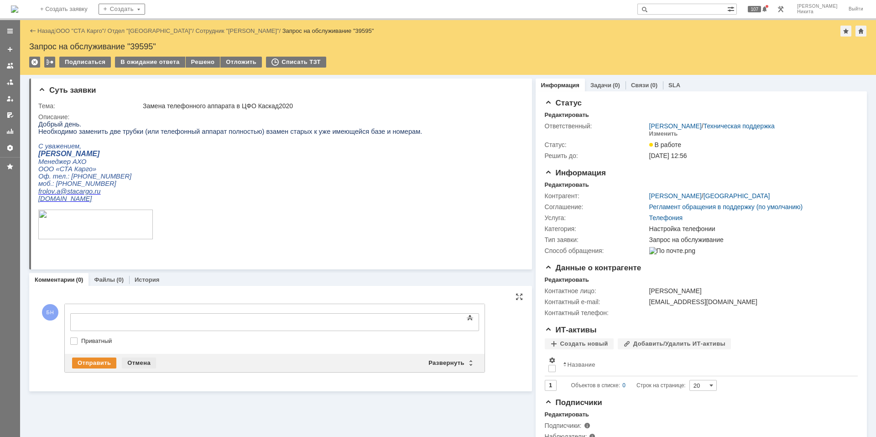
click at [137, 361] on div "Отмена" at bounding box center [139, 362] width 34 height 11
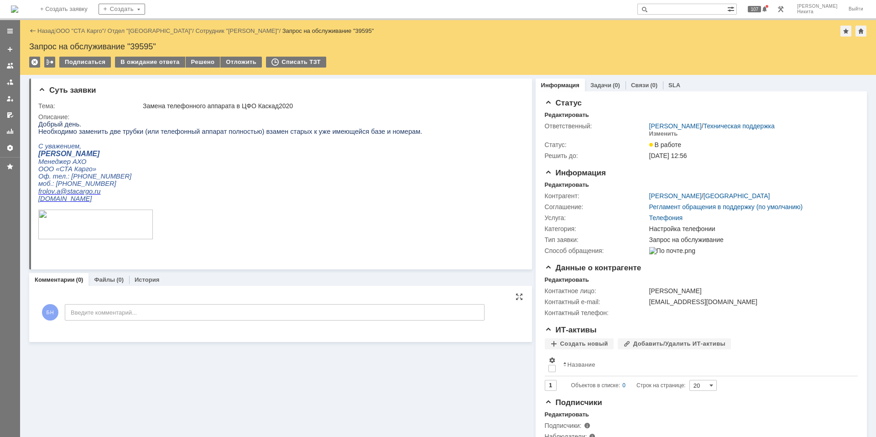
click at [18, 12] on img at bounding box center [14, 8] width 7 height 7
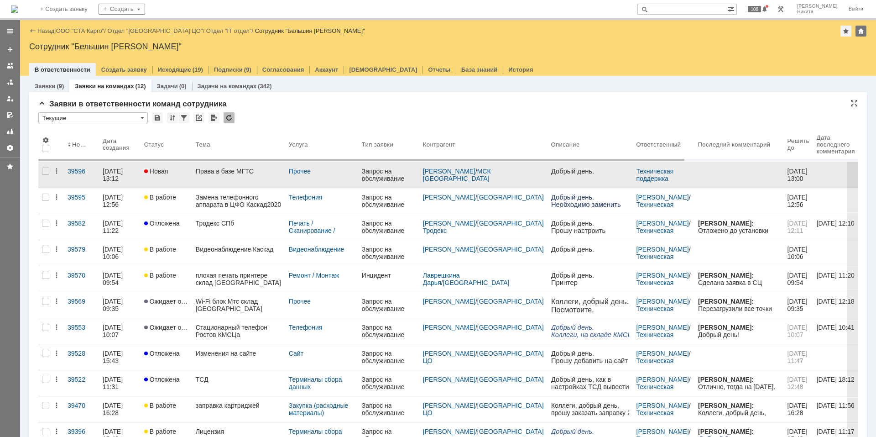
click at [227, 174] on div "Права в базе МГТС" at bounding box center [239, 170] width 86 height 7
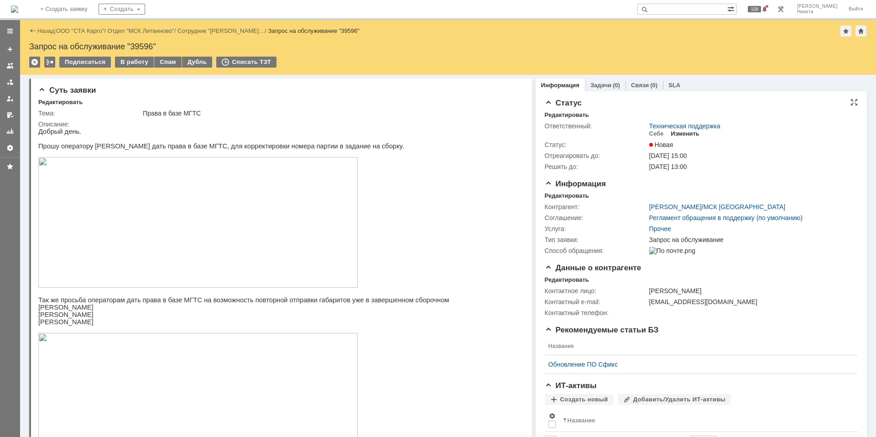
click at [677, 134] on div "Изменить" at bounding box center [685, 133] width 29 height 7
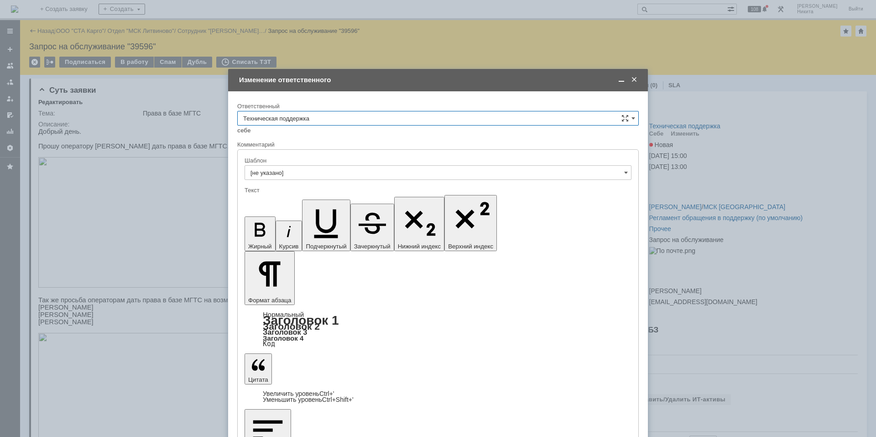
click at [349, 119] on input "Техническая поддержка" at bounding box center [438, 118] width 402 height 15
click at [339, 199] on div "Поддержка 1С" at bounding box center [438, 194] width 401 height 15
type input "Поддержка 1С"
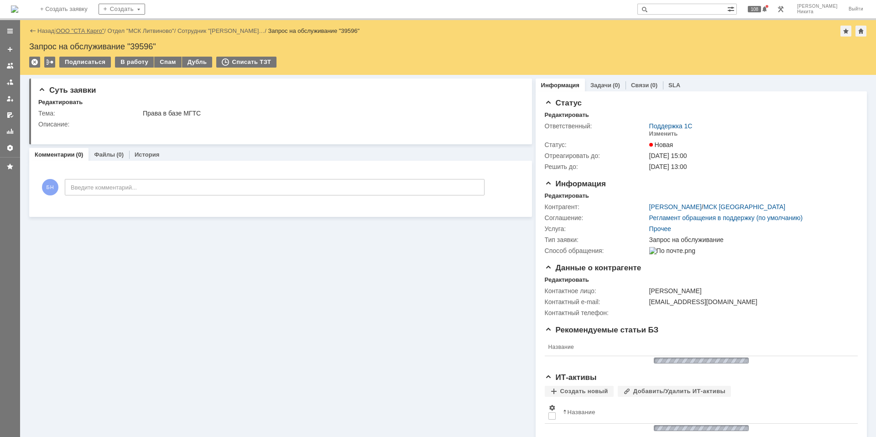
scroll to position [0, 0]
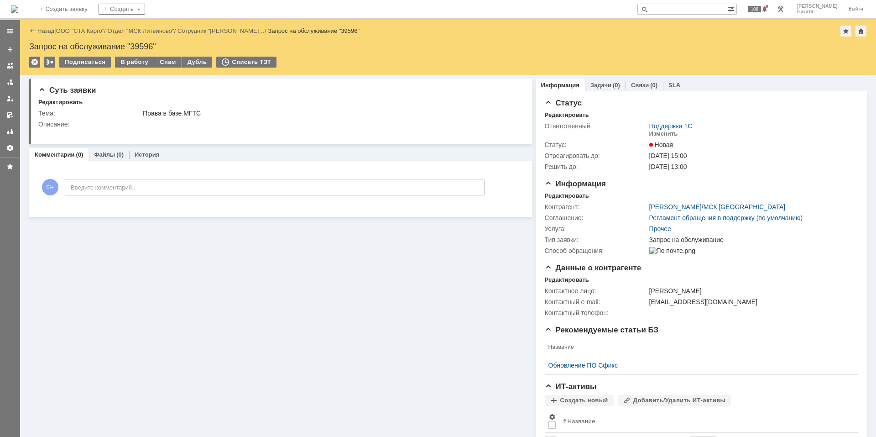
click at [18, 5] on img at bounding box center [14, 8] width 7 height 7
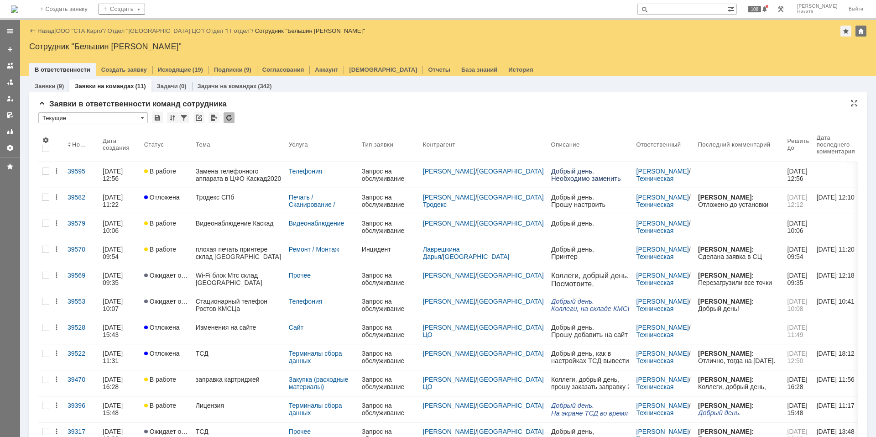
click at [235, 117] on div "* Текущие" at bounding box center [448, 118] width 820 height 12
click at [232, 115] on div at bounding box center [229, 117] width 11 height 11
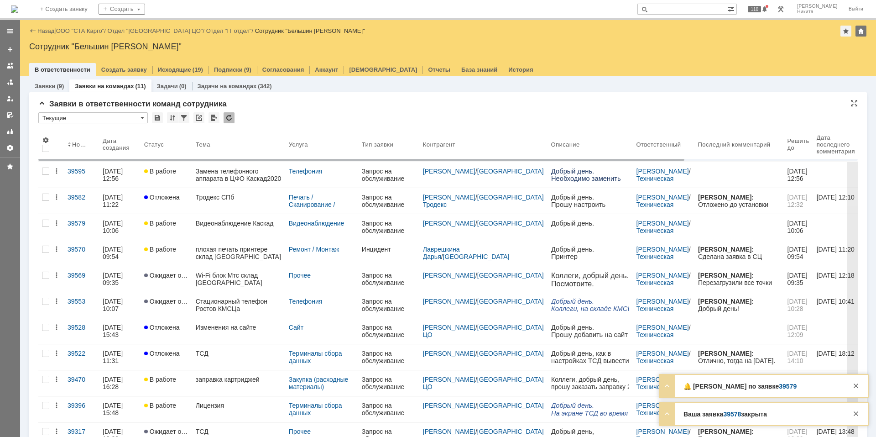
click at [228, 116] on div at bounding box center [229, 117] width 11 height 11
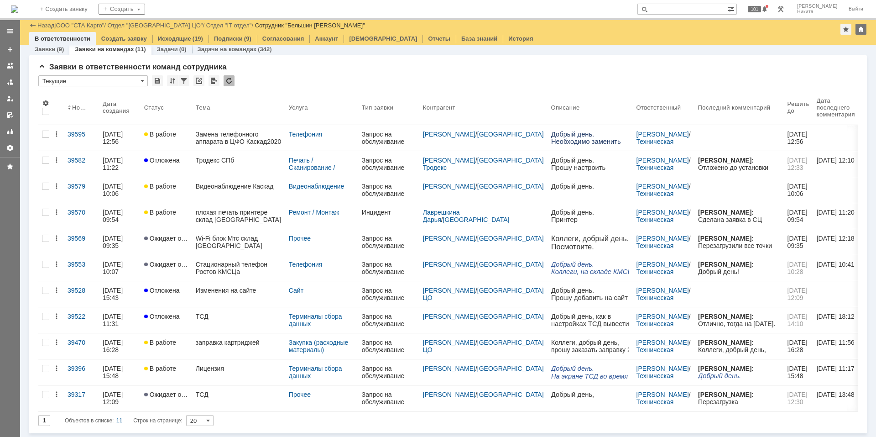
click at [227, 82] on div at bounding box center [229, 80] width 11 height 11
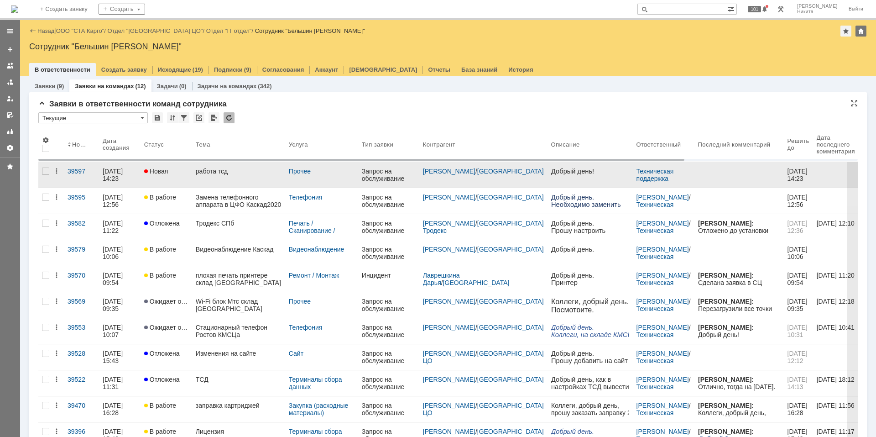
click at [203, 175] on link "работа тсд" at bounding box center [238, 175] width 93 height 26
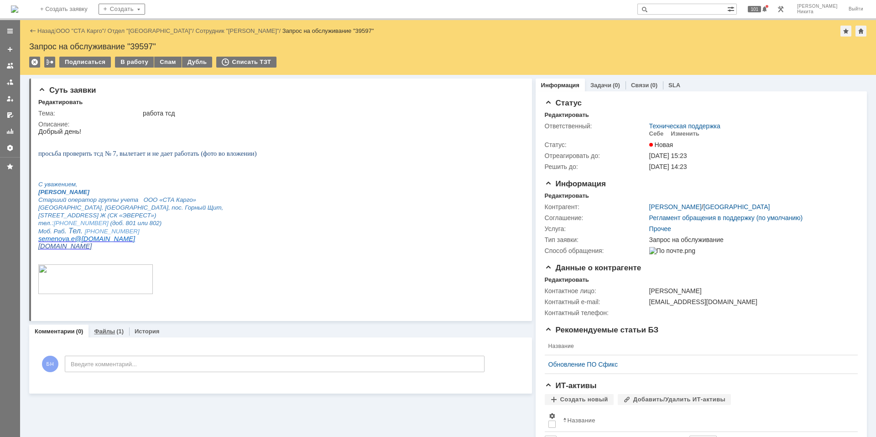
click at [97, 331] on link "Файлы" at bounding box center [104, 331] width 21 height 7
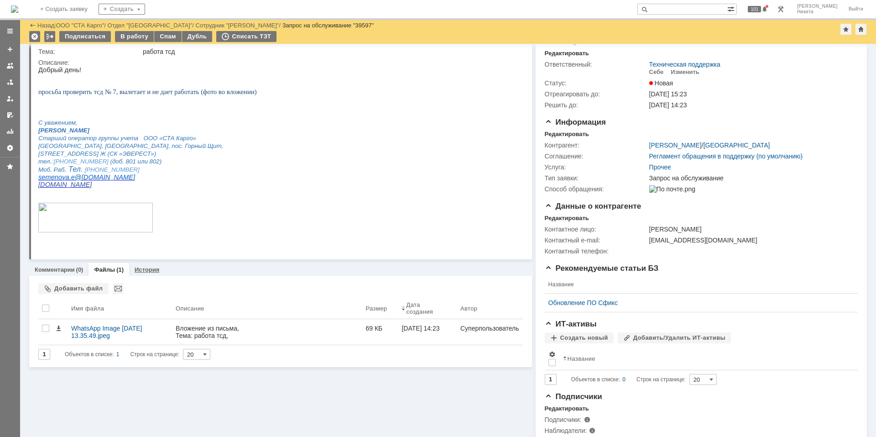
scroll to position [46, 0]
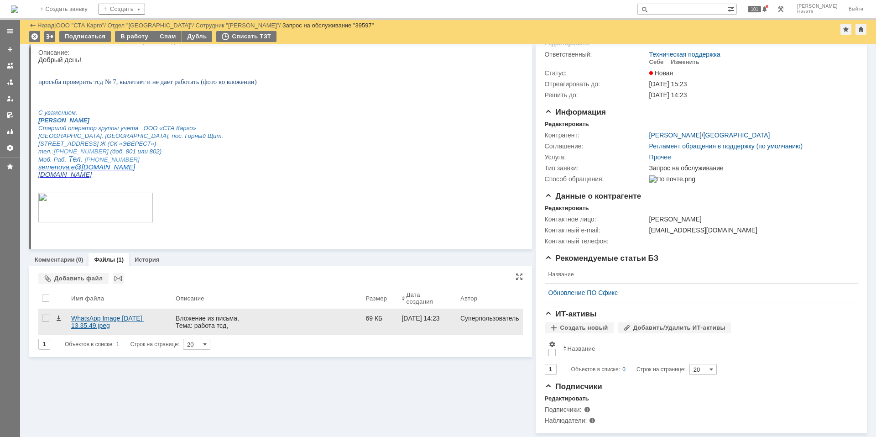
click at [126, 309] on div "WhatsApp Image 2025-09-10 at 13.35.49.jpeg" at bounding box center [120, 322] width 105 height 26
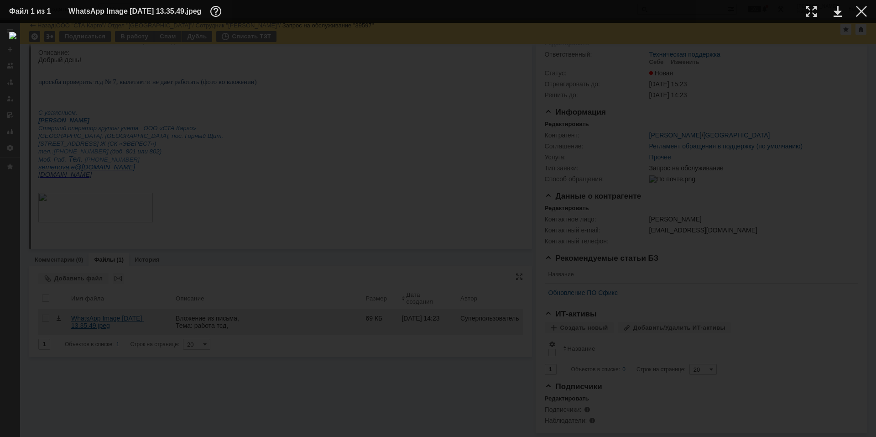
click at [126, 308] on div at bounding box center [438, 230] width 858 height 396
click at [856, 4] on table "Файл 1 из 1 WhatsApp Image 2025-09-10 at 13.35.49.jpeg" at bounding box center [438, 11] width 876 height 23
click at [855, 8] on td at bounding box center [854, 12] width 25 height 14
click at [862, 11] on div at bounding box center [861, 11] width 11 height 11
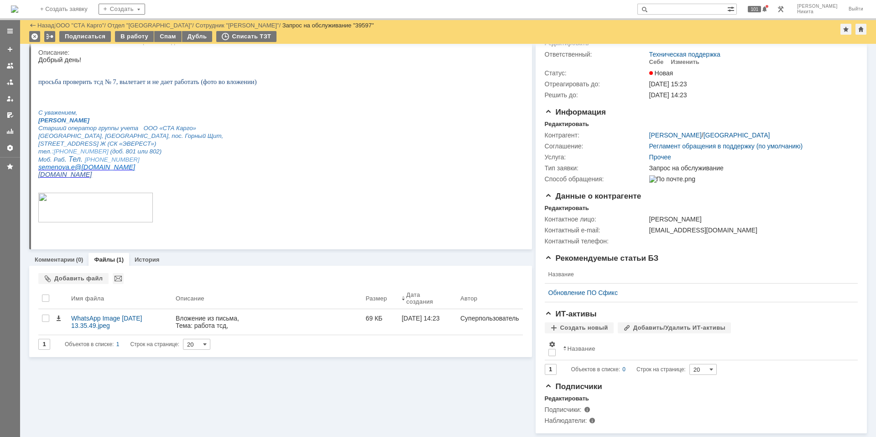
click at [334, 202] on html "Добрый день! просьба проверить тсд № 7, вылетает и не дает работать (фото во вл…" at bounding box center [276, 143] width 477 height 175
drag, startPoint x: 63, startPoint y: 253, endPoint x: 68, endPoint y: 139, distance: 114.2
click at [63, 256] on link "Комментарии" at bounding box center [55, 259] width 40 height 7
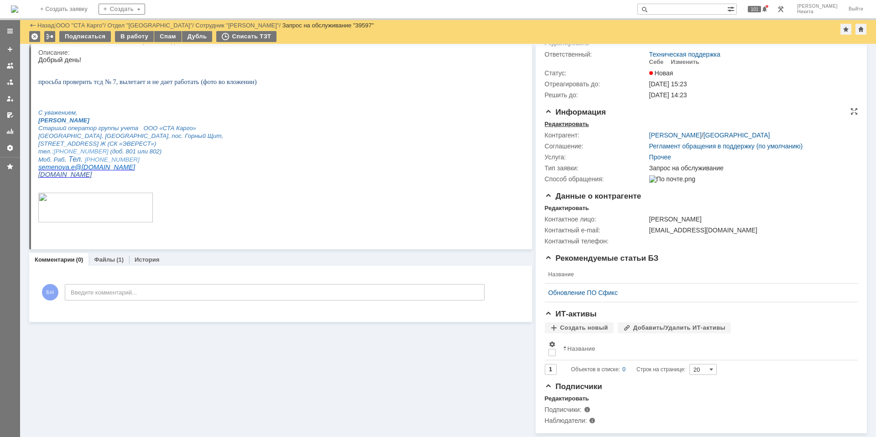
click at [559, 120] on div "Редактировать" at bounding box center [567, 123] width 44 height 7
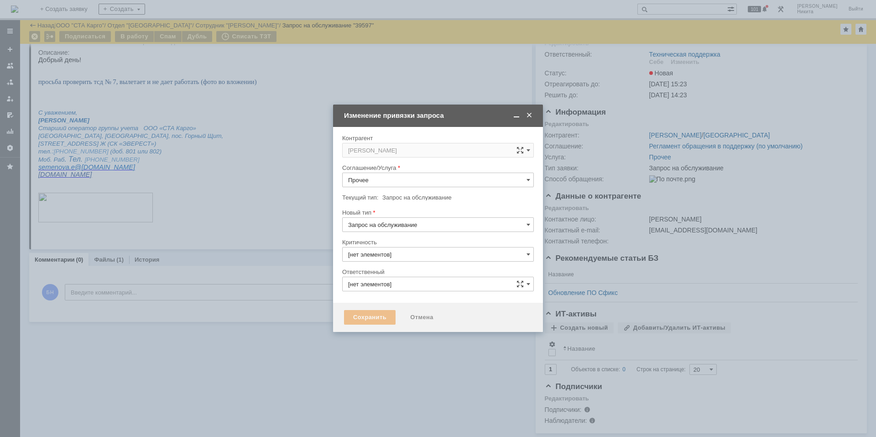
type input "3. Низкая"
type input "Техническая поддержка"
type input "[не указано]"
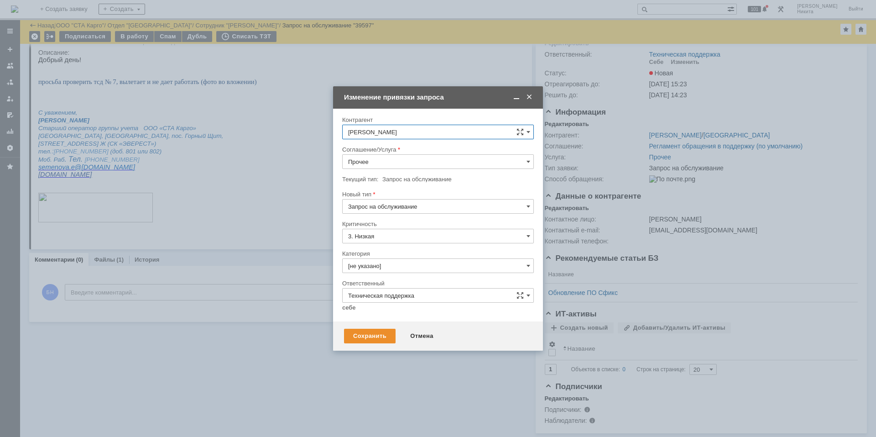
click at [377, 160] on input "Прочее" at bounding box center [438, 161] width 192 height 15
click at [393, 275] on span "Интернет" at bounding box center [438, 275] width 180 height 7
type input "Интернет"
click at [381, 263] on input "[не указано]" at bounding box center [438, 265] width 192 height 15
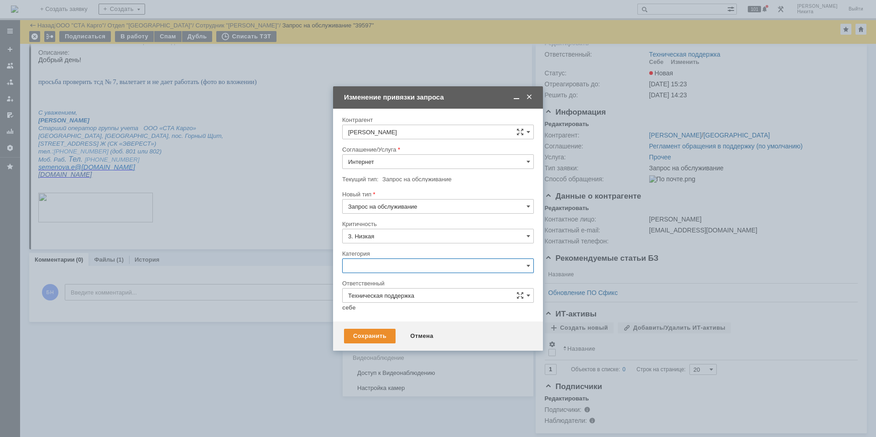
click at [389, 343] on span "Ошибка" at bounding box center [438, 342] width 180 height 7
type input "Ошибка"
click at [381, 157] on input "Интернет" at bounding box center [438, 161] width 192 height 15
click at [386, 258] on span "Терминалы сбора данных" at bounding box center [438, 256] width 180 height 7
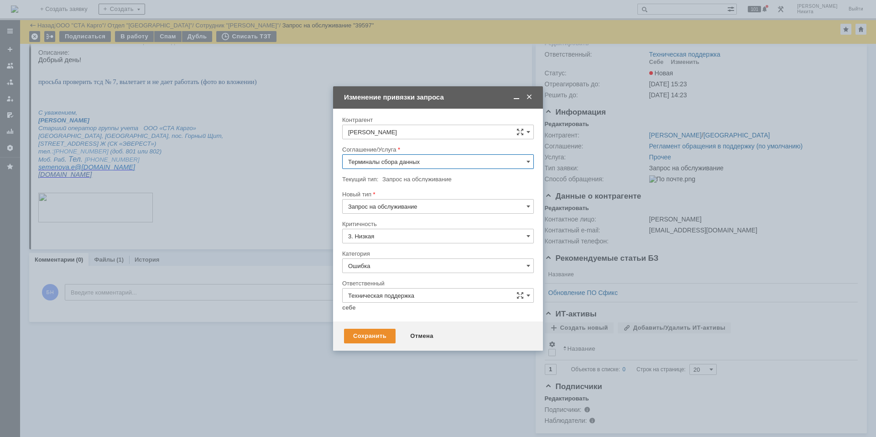
click at [386, 262] on input "Ошибка" at bounding box center [438, 265] width 192 height 15
type input "Терминалы сбора данных"
click at [396, 368] on span "Прочее" at bounding box center [438, 370] width 180 height 7
type input "Прочее"
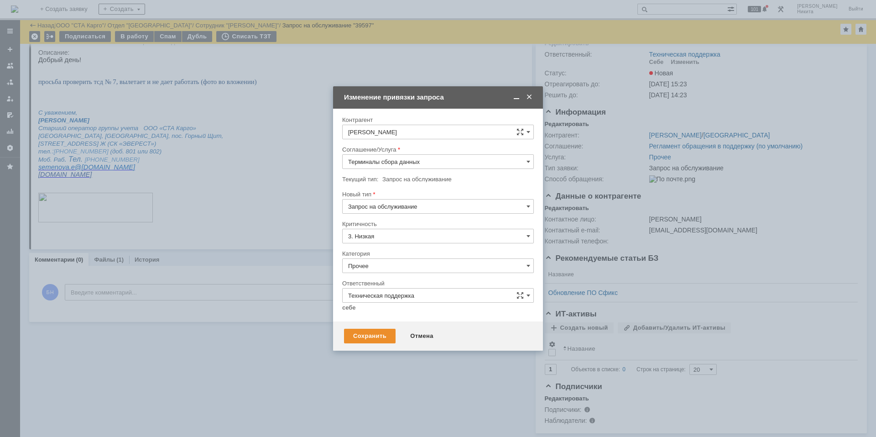
click at [341, 307] on div "Внимание! Контрагент Семенова Елена Соглашение/Услуга Терминалы сбора данных Те…" at bounding box center [438, 215] width 210 height 213
click at [355, 313] on div at bounding box center [438, 314] width 192 height 6
click at [353, 308] on link "себе" at bounding box center [349, 307] width 14 height 7
type input "[PERSON_NAME]"
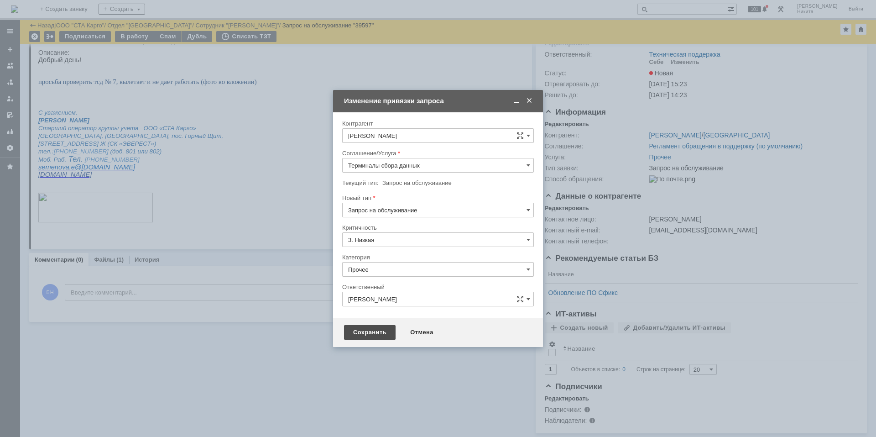
click at [370, 339] on div "Сохранить" at bounding box center [370, 332] width 52 height 15
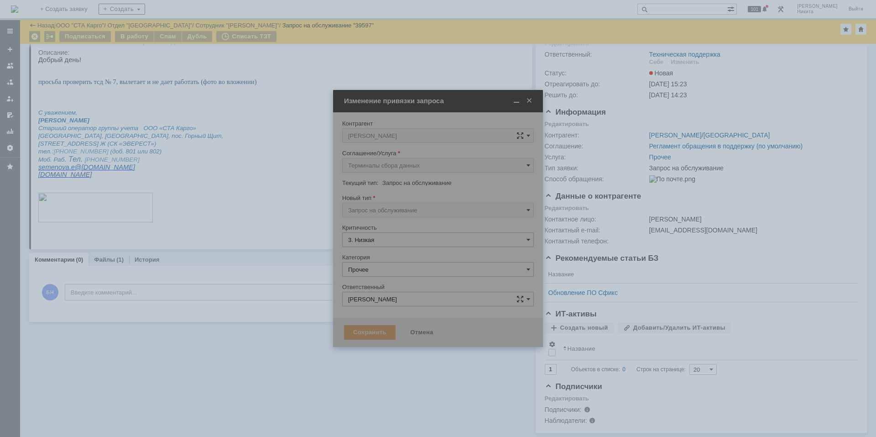
click at [364, 330] on div at bounding box center [438, 218] width 210 height 257
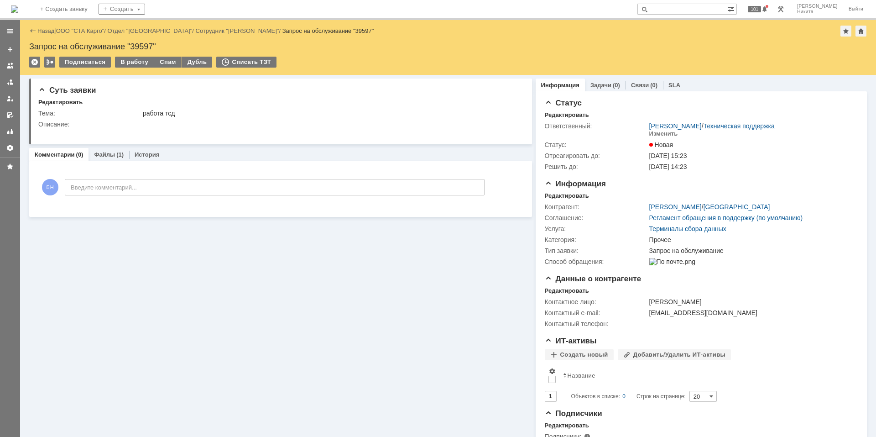
scroll to position [0, 0]
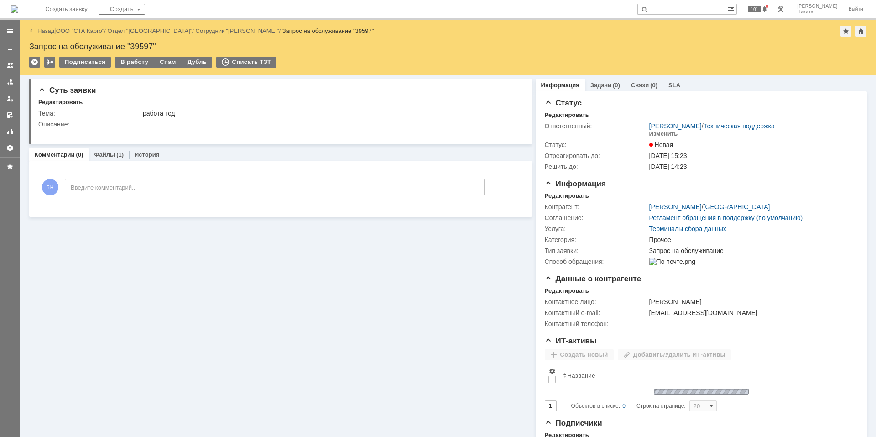
click at [135, 56] on div "Назад | ООО "СТА Карго" / Отдел "Екатеринбург" / Сотрудник "Семенова Елена" / З…" at bounding box center [448, 47] width 856 height 55
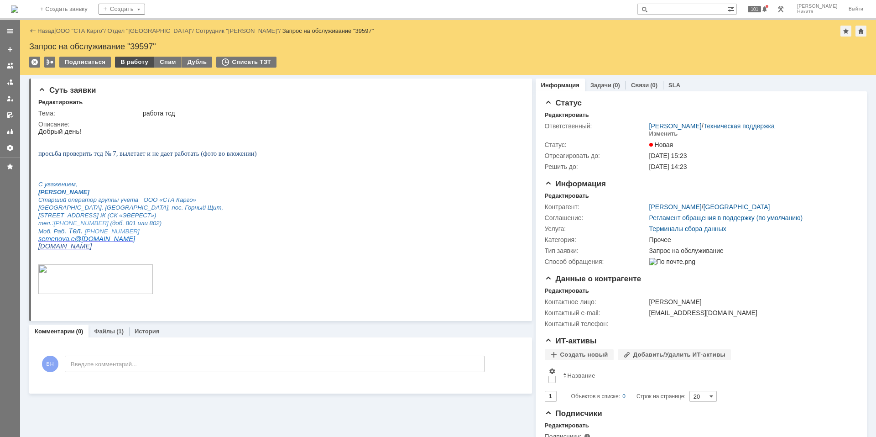
click at [135, 60] on div "В работу" at bounding box center [134, 62] width 39 height 11
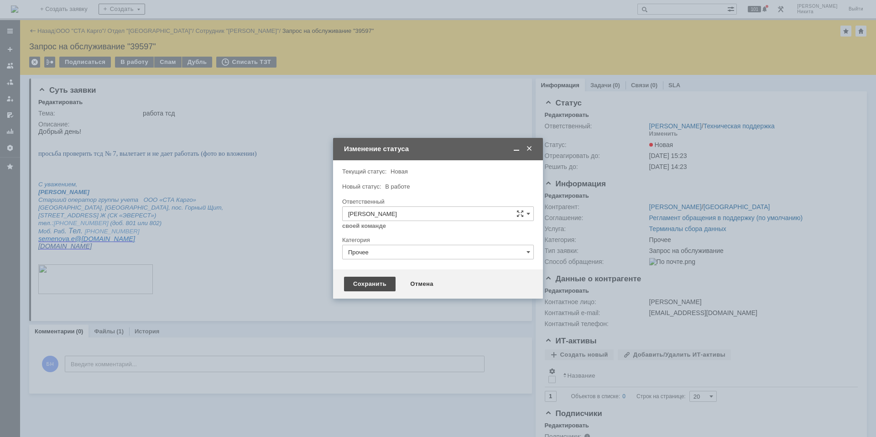
click at [355, 284] on div "Сохранить" at bounding box center [370, 284] width 52 height 15
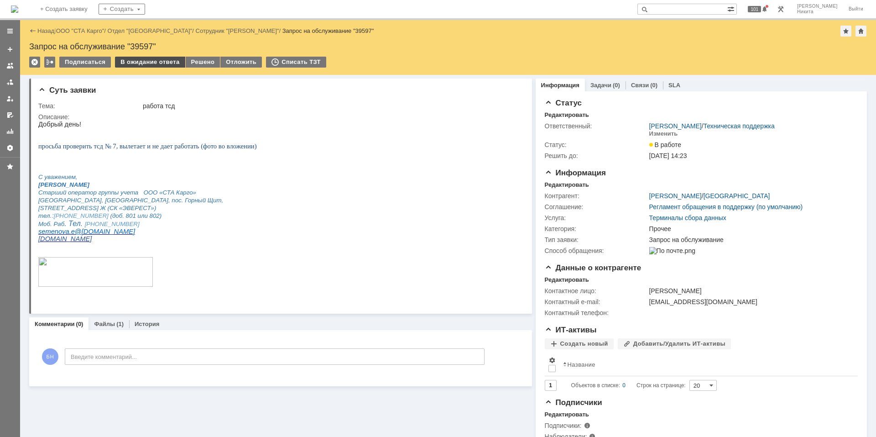
click at [164, 63] on div "В ожидание ответа" at bounding box center [150, 62] width 70 height 11
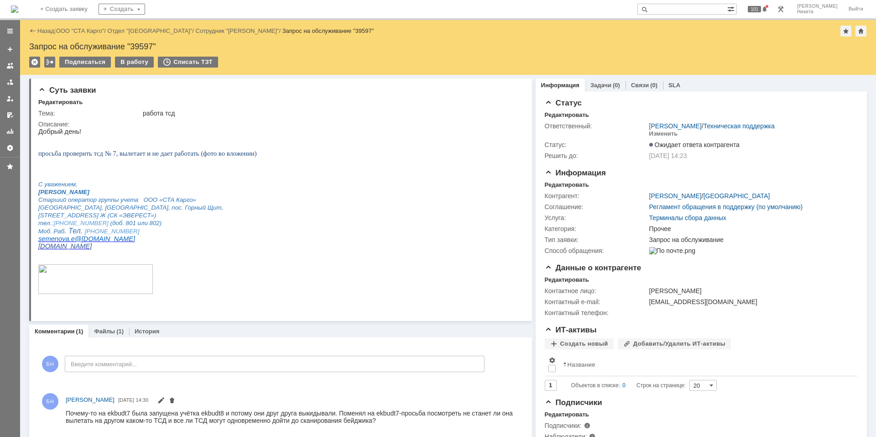
click at [18, 10] on img at bounding box center [14, 8] width 7 height 7
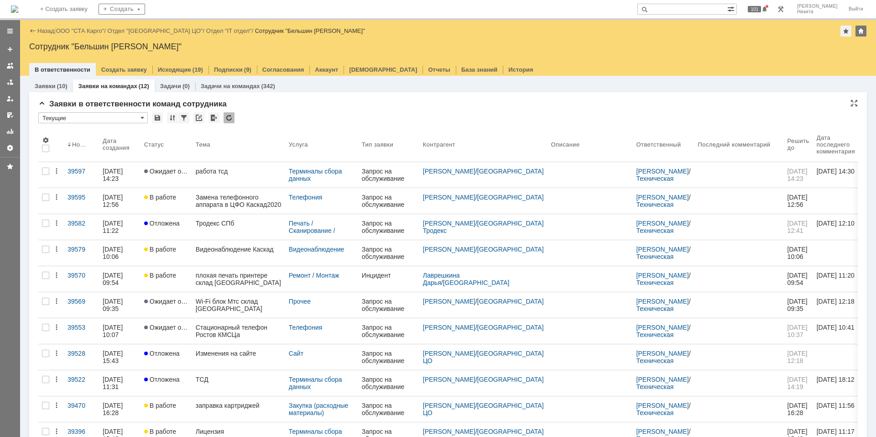
click at [345, 102] on div "Заявки в ответственности команд сотрудника" at bounding box center [448, 103] width 820 height 9
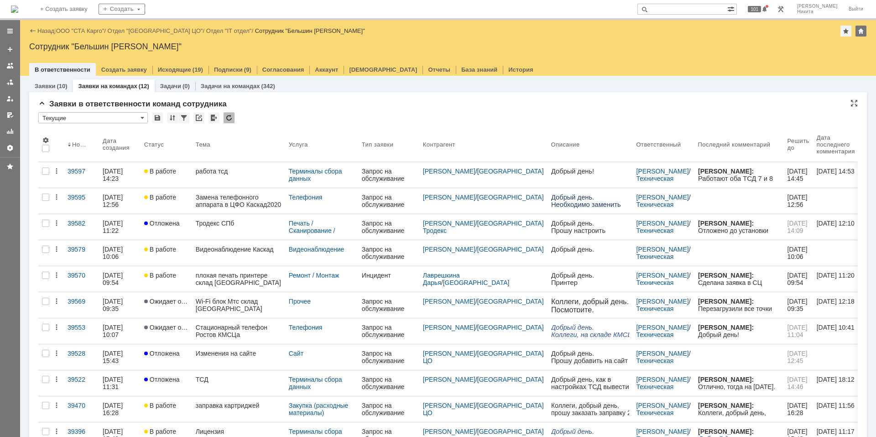
click at [229, 117] on div at bounding box center [229, 117] width 11 height 11
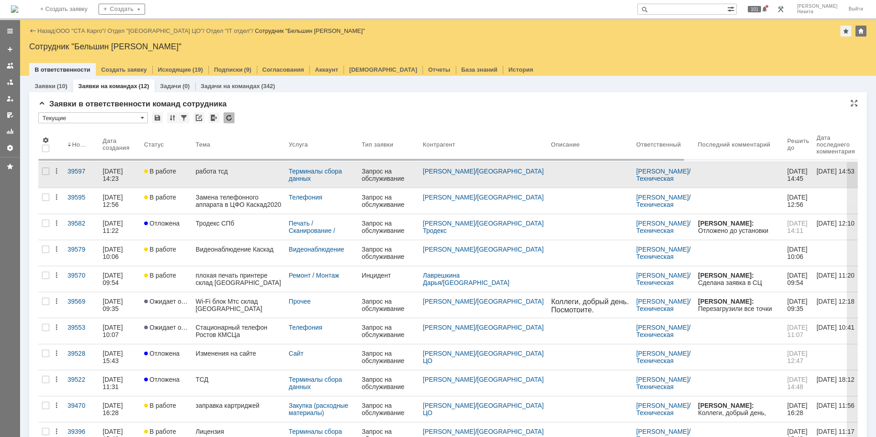
click at [240, 176] on link "работа тсд" at bounding box center [238, 175] width 93 height 26
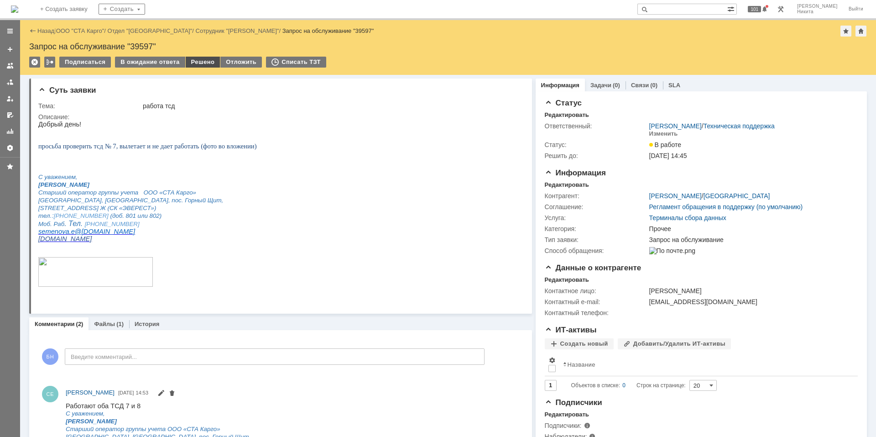
click at [199, 64] on div "Решено" at bounding box center [203, 62] width 35 height 11
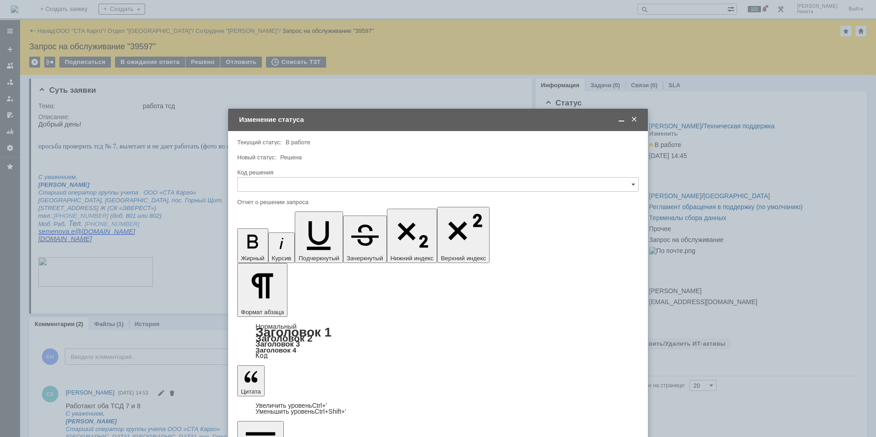
click at [338, 183] on input "text" at bounding box center [438, 184] width 402 height 15
click at [269, 313] on div "Решено" at bounding box center [438, 306] width 401 height 15
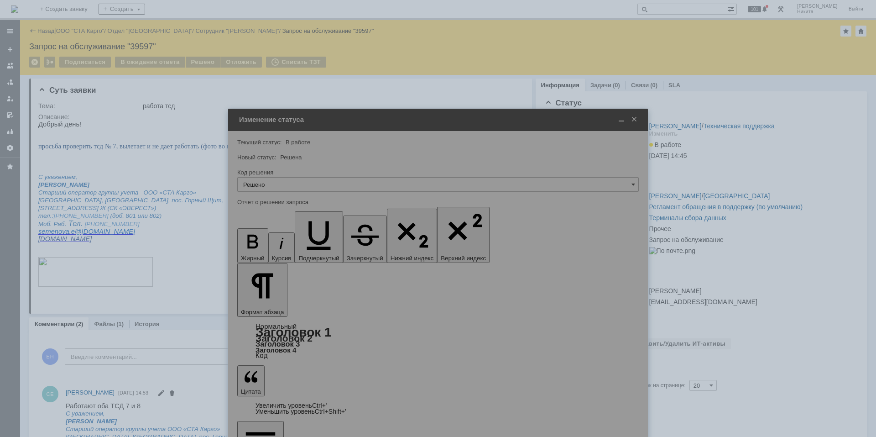
type input "Решено"
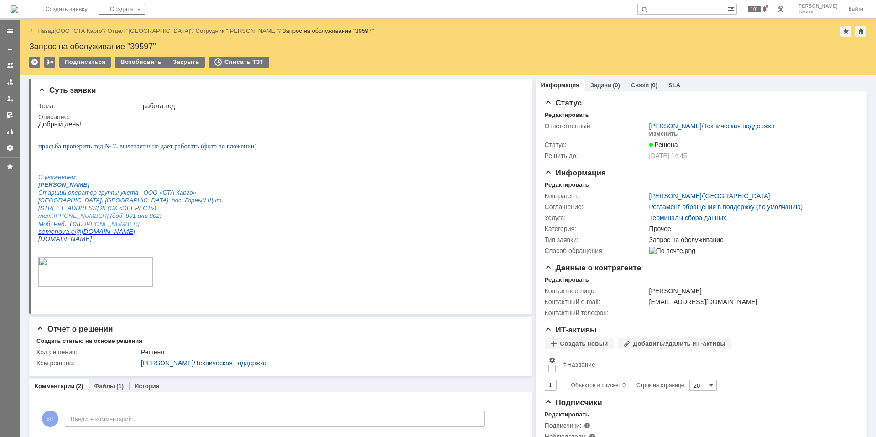
click at [18, 5] on img at bounding box center [14, 8] width 7 height 7
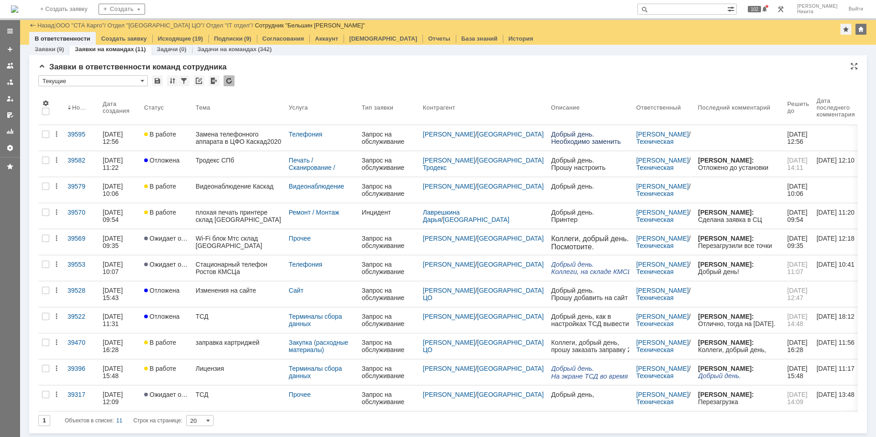
click at [274, 82] on div "* Текущие" at bounding box center [448, 81] width 820 height 12
